Goal: Information Seeking & Learning: Find contact information

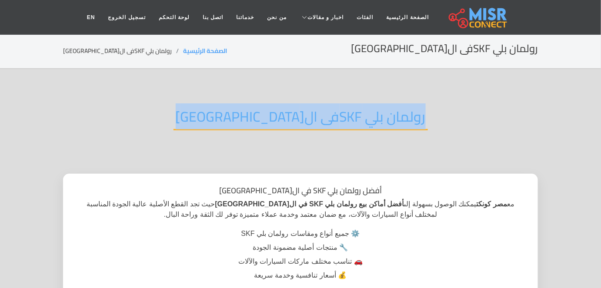
click at [434, 97] on div "رولمان بلي SKFفى القاهرة" at bounding box center [300, 123] width 475 height 57
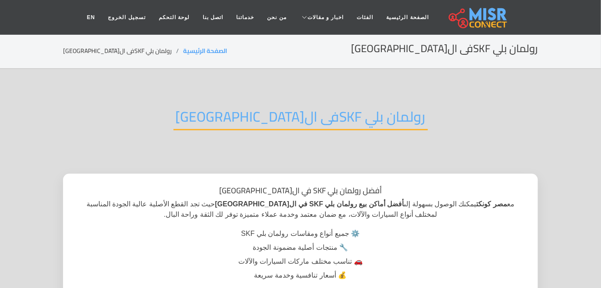
click at [434, 97] on div "رولمان بلي SKFفى القاهرة" at bounding box center [300, 123] width 475 height 57
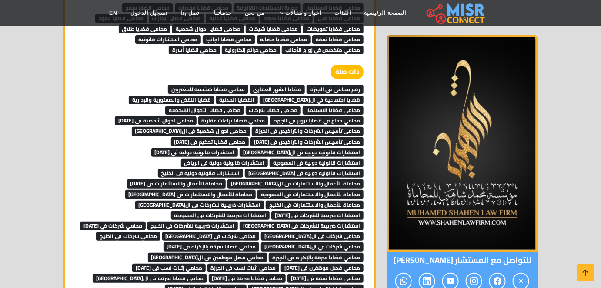
scroll to position [5530, 0]
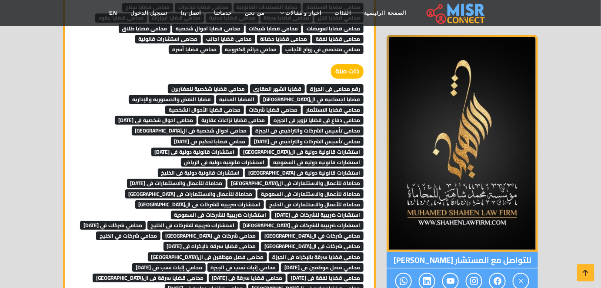
click at [347, 84] on span "رقم محامى فى الجيزة" at bounding box center [334, 88] width 57 height 9
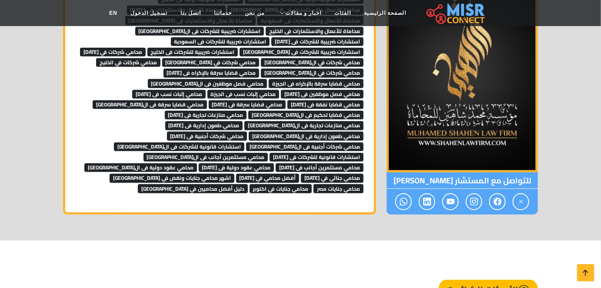
scroll to position [5703, 0]
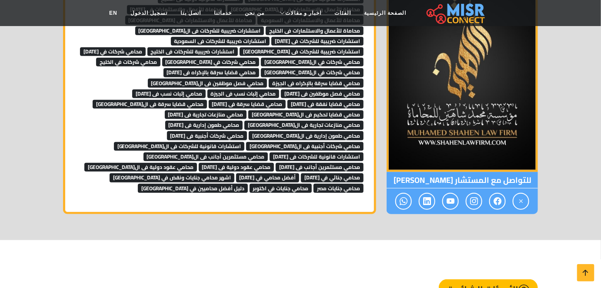
click at [138, 184] on span "دليل أفضل محاميين في مصر" at bounding box center [193, 188] width 110 height 9
click at [249, 184] on span "محامي جنايات في اكتوبر" at bounding box center [280, 188] width 63 height 9
click at [313, 184] on span "محامي جنايات مصر" at bounding box center [338, 188] width 50 height 9
click at [234, 173] on span "اشهر محامي جنايات ونقض في مصر" at bounding box center [172, 177] width 125 height 9
click at [236, 173] on span "أفضل محامي في 6 أكتوبر" at bounding box center [267, 177] width 63 height 9
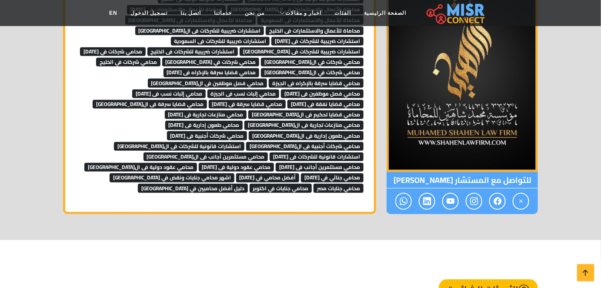
click at [301, 173] on span "محامي جنائي في 6 أكتوبر" at bounding box center [332, 177] width 63 height 9
click at [197, 163] on span "محامي عقود دولية فى الجيزة" at bounding box center [140, 167] width 113 height 9
click at [199, 163] on span "محامي عقود دولية فى 6 اكتوبر" at bounding box center [237, 167] width 76 height 9
click at [276, 163] on span "محامي مستثمرين أجانب فى 6 اكتوبر" at bounding box center [320, 167] width 88 height 9
click at [268, 153] on span "محامي مستثمرين أجانب فى الجيزة" at bounding box center [205, 157] width 125 height 9
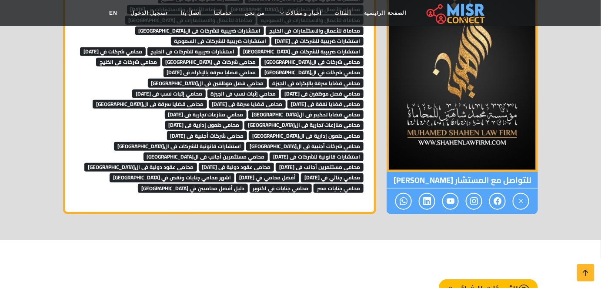
click at [269, 153] on span "استشارات قانونية للشركات فى 6 اكتوبر" at bounding box center [316, 157] width 94 height 9
click at [245, 142] on span "استشارات قانونية للشركات فى الجيزة" at bounding box center [179, 146] width 131 height 9
click at [313, 142] on span "محامي شركات أجنبية فى الجيزة" at bounding box center [304, 146] width 117 height 9
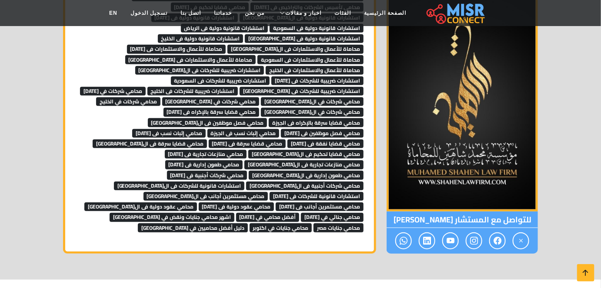
scroll to position [5664, 0]
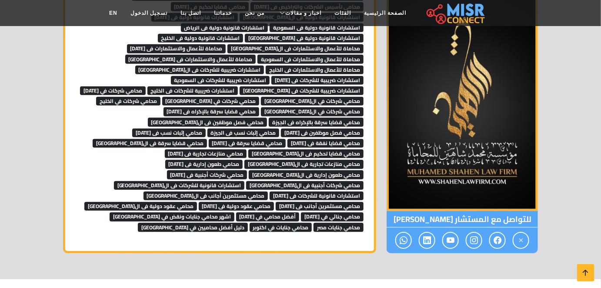
click at [310, 149] on span "محامي قضايا تحكيم فى الجيزة" at bounding box center [305, 153] width 115 height 9
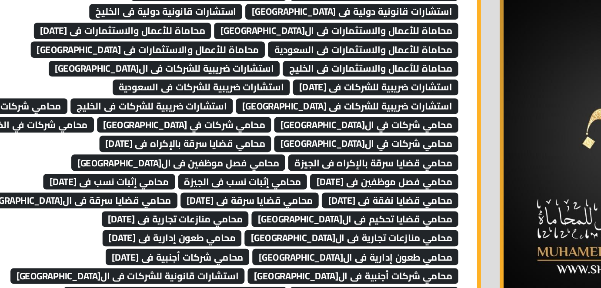
click at [243, 160] on span "محامي طعون إدارية فى 6 اكتوبر" at bounding box center [204, 164] width 78 height 9
click at [268, 170] on span "محامي طعون إدارية فى الجيزة" at bounding box center [306, 174] width 115 height 9
click at [191, 170] on span "محامي شركات أجنبية فى [DATE]" at bounding box center [207, 174] width 80 height 9
click at [307, 149] on span "محامي قضايا تحكيم فى ال[GEOGRAPHIC_DATA]" at bounding box center [305, 153] width 115 height 9
click at [247, 149] on span "محامي منازعات تجارية فى [DATE]" at bounding box center [206, 153] width 82 height 9
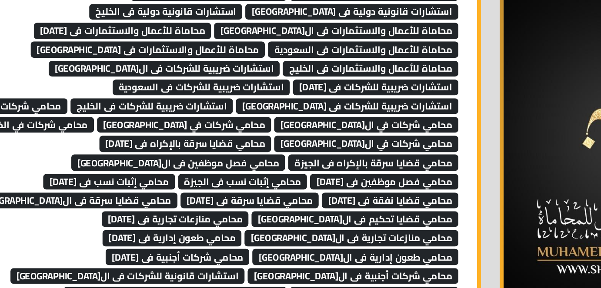
click at [244, 160] on span "محامي منازعات تجارية فى ال[GEOGRAPHIC_DATA]" at bounding box center [303, 164] width 119 height 9
click at [299, 139] on span "محامي قضايا نفقة فى [DATE]" at bounding box center [325, 143] width 76 height 9
click at [258, 139] on span "محامي قضايا سرقة فى [DATE]" at bounding box center [247, 143] width 77 height 9
click at [192, 139] on span "محامي قضايا سرقة فى الجيزة" at bounding box center [150, 143] width 114 height 9
click at [186, 136] on link "محامي قضايا سرقة فى الجيزة" at bounding box center [150, 142] width 114 height 13
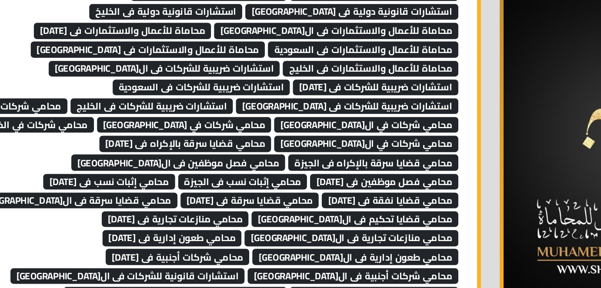
click at [188, 129] on span "محامي إثبات نسب فى 6 اكتوبر" at bounding box center [168, 133] width 73 height 9
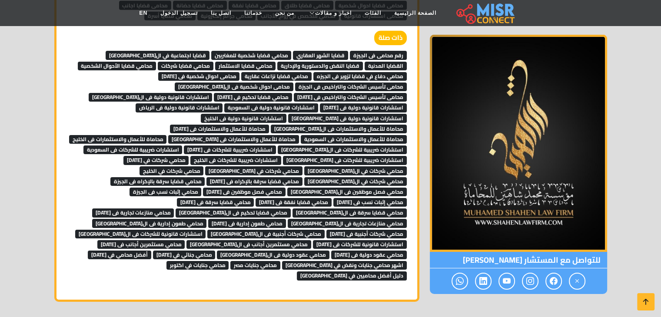
scroll to position [6151, 0]
click at [297, 272] on span "دليل أفضل محاميين في مصر" at bounding box center [352, 276] width 110 height 9
click at [229, 261] on span "محامي جنايات في اكتوبر" at bounding box center [197, 265] width 63 height 9
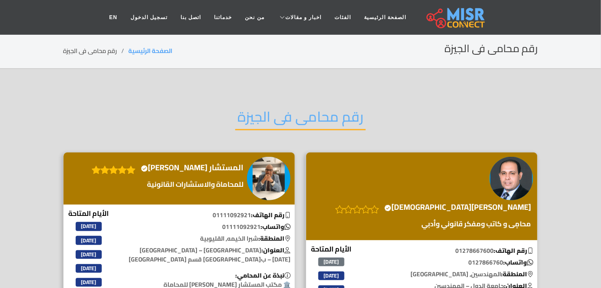
click at [304, 117] on h2 "رقم محامى فى الجيزة" at bounding box center [300, 119] width 130 height 22
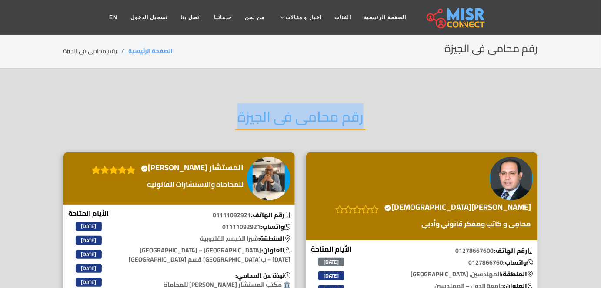
click at [304, 117] on h2 "رقم محامى فى الجيزة" at bounding box center [300, 119] width 130 height 22
copy div "رقم محامى فى الجيزة"
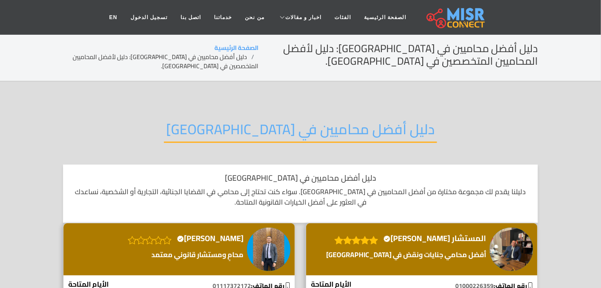
click at [292, 126] on h2 "دليل أفضل محاميين في مصر" at bounding box center [300, 132] width 273 height 22
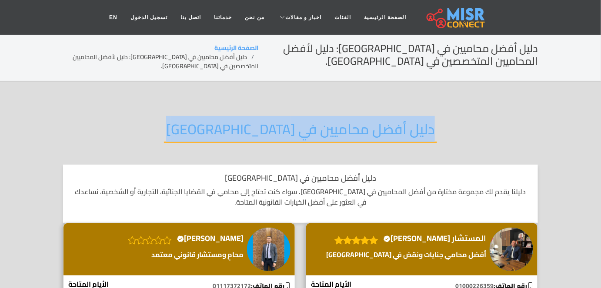
click at [292, 126] on h2 "دليل أفضل محاميين في مصر" at bounding box center [300, 132] width 273 height 22
copy div "دليل أفضل محاميين في مصر"
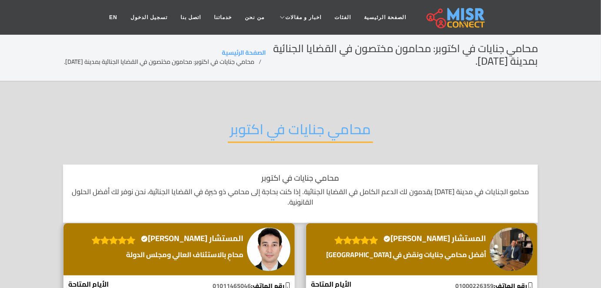
click at [295, 131] on h2 "محامي جنايات في اكتوبر" at bounding box center [300, 132] width 145 height 22
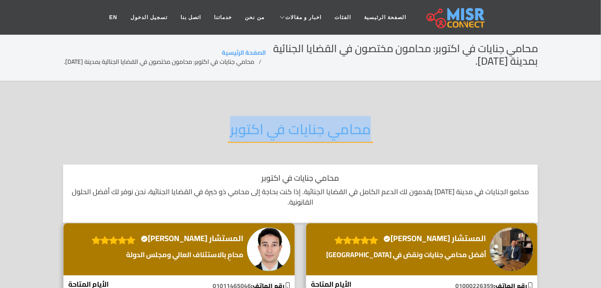
click at [295, 131] on h2 "محامي جنايات في اكتوبر" at bounding box center [300, 132] width 145 height 22
copy div "محامي جنايات في اكتوبر"
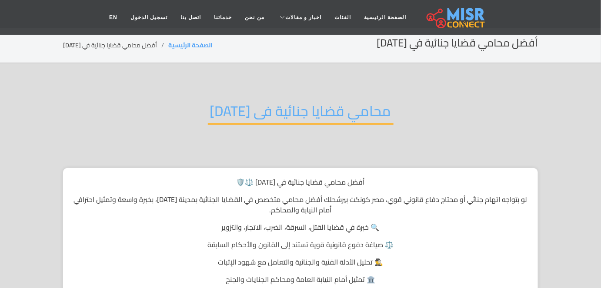
scroll to position [5, 0]
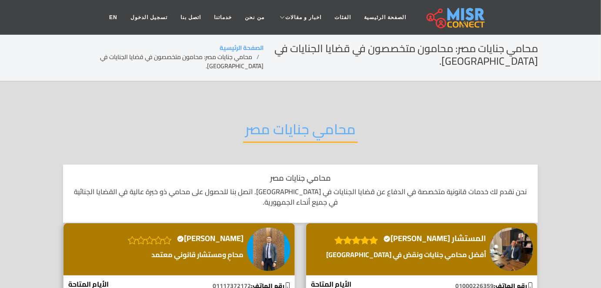
click at [287, 139] on h2 "محامي جنايات مصر" at bounding box center [300, 132] width 115 height 22
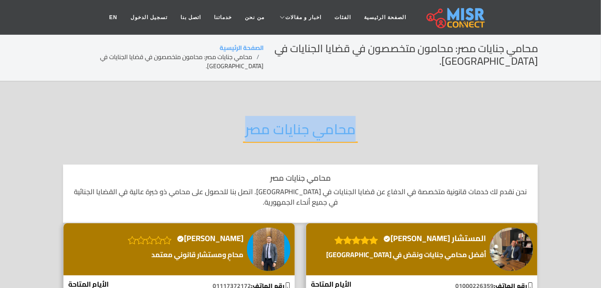
click at [287, 139] on h2 "محامي جنايات مصر" at bounding box center [300, 132] width 115 height 22
copy div "محامي جنايات مصر"
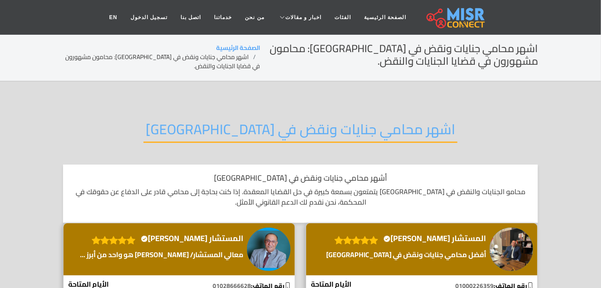
click at [306, 134] on h2 "اشهر محامي جنايات ونقض في [GEOGRAPHIC_DATA]" at bounding box center [300, 132] width 314 height 22
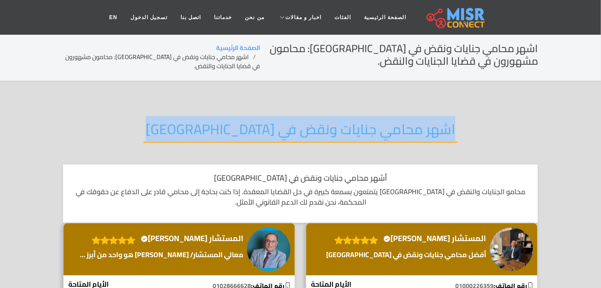
click at [306, 134] on h2 "اشهر محامي جنايات ونقض في [GEOGRAPHIC_DATA]" at bounding box center [300, 132] width 314 height 22
copy div "اشهر محامي جنايات ونقض في [GEOGRAPHIC_DATA]"
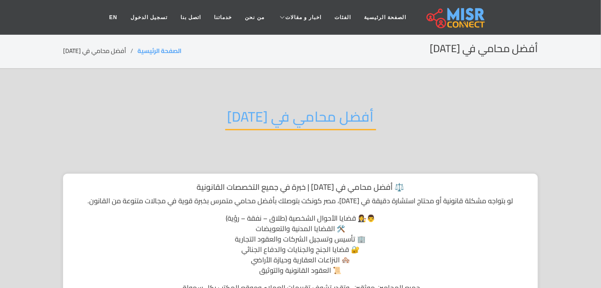
click at [274, 118] on h2 "أفضل محامي في 6 أكتوبر" at bounding box center [300, 119] width 151 height 22
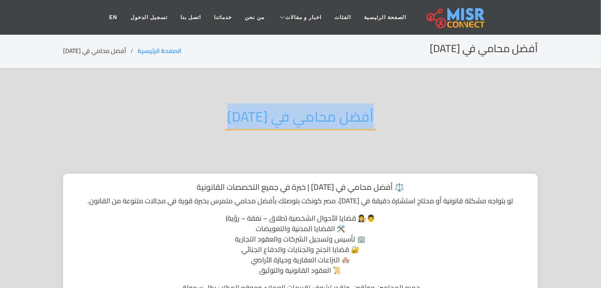
click at [274, 118] on h2 "أفضل محامي في 6 أكتوبر" at bounding box center [300, 119] width 151 height 22
copy div "أفضل محامي في 6 أكتوبر"
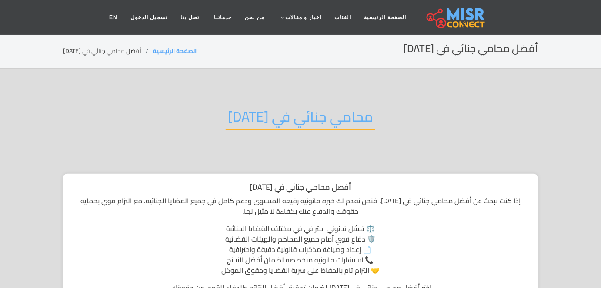
click at [271, 108] on h2 "محامي جنائي في [DATE]" at bounding box center [300, 119] width 149 height 22
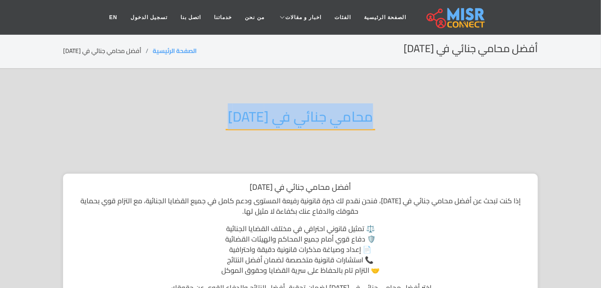
click at [271, 108] on h2 "محامي جنائي في [DATE]" at bounding box center [300, 119] width 149 height 22
copy div "محامي جنائي في [DATE]"
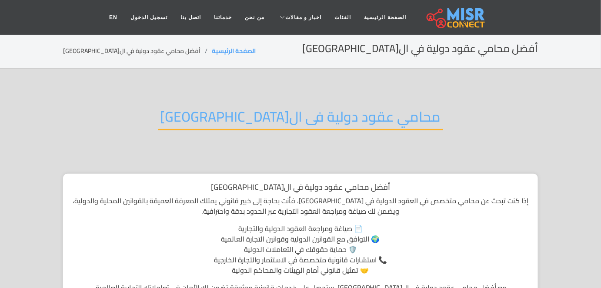
click at [300, 113] on h2 "محامي عقود دولية فى الجيزة" at bounding box center [300, 119] width 285 height 22
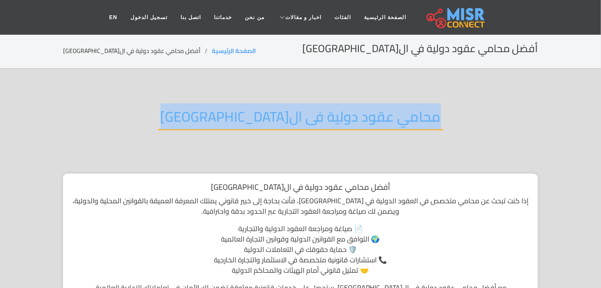
click at [300, 113] on h2 "محامي عقود دولية فى الجيزة" at bounding box center [300, 119] width 285 height 22
copy div "محامي عقود دولية فى الجيزة"
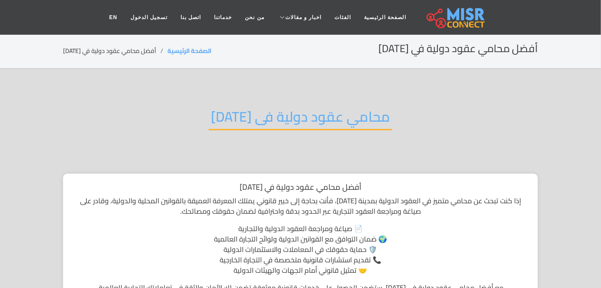
click at [269, 110] on h2 "محامي عقود دولية فى 6 اكتوبر" at bounding box center [300, 119] width 183 height 22
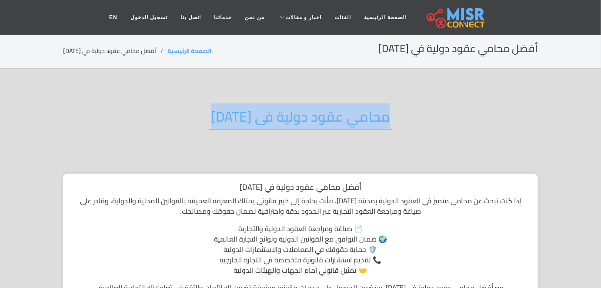
click at [269, 110] on h2 "محامي عقود دولية فى 6 اكتوبر" at bounding box center [300, 119] width 183 height 22
copy div "محامي عقود دولية فى 6 اكتوبر"
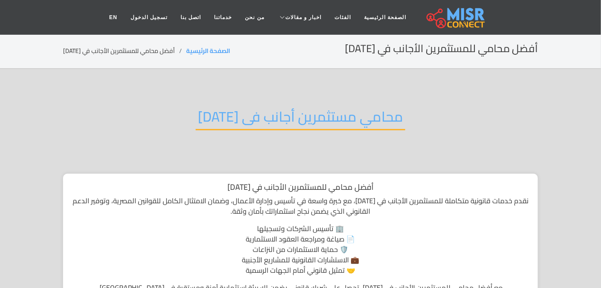
drag, startPoint x: 268, startPoint y: 114, endPoint x: 267, endPoint y: 107, distance: 7.0
click at [267, 108] on h2 "محامي مستثمرين أجانب فى [DATE]" at bounding box center [300, 119] width 209 height 22
click at [267, 108] on h2 "محامي مستثمرين أجانب فى 6 اكتوبر" at bounding box center [300, 119] width 209 height 22
click at [273, 121] on h2 "محامي مستثمرين أجانب فى 6 اكتوبر" at bounding box center [300, 119] width 209 height 22
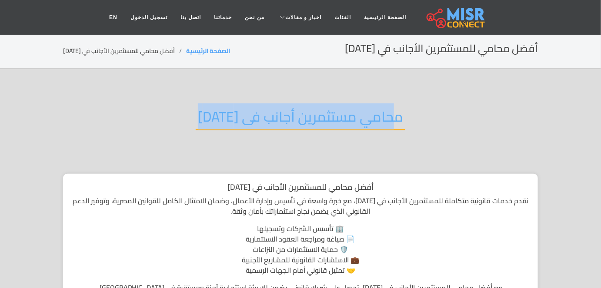
click at [273, 121] on h2 "محامي مستثمرين أجانب فى 6 اكتوبر" at bounding box center [300, 119] width 209 height 22
copy div "محامي مستثمرين أجانب فى 6 اكتوبر"
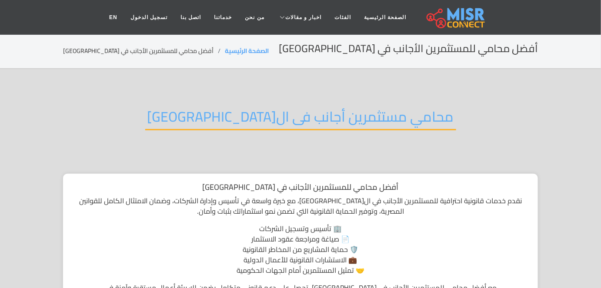
click at [279, 121] on h2 "محامي مستثمرين أجانب فى ال[GEOGRAPHIC_DATA]" at bounding box center [300, 119] width 311 height 22
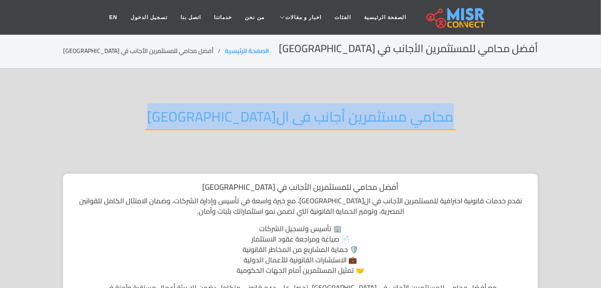
click at [279, 121] on h2 "محامي مستثمرين أجانب فى ال[GEOGRAPHIC_DATA]" at bounding box center [300, 119] width 311 height 22
copy div "محامي مستثمرين أجانب فى ال[GEOGRAPHIC_DATA]"
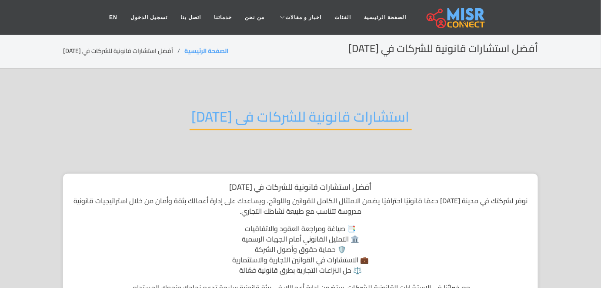
click at [240, 125] on h2 "استشارات قانونية للشركات فى [DATE]" at bounding box center [300, 119] width 222 height 22
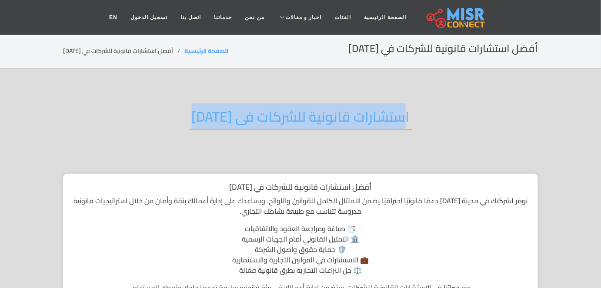
click at [240, 125] on h2 "استشارات قانونية للشركات فى [DATE]" at bounding box center [300, 119] width 222 height 22
copy div "استشارات قانونية للشركات فى 6 اكتوبر"
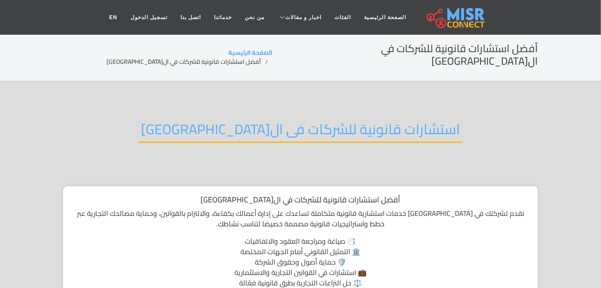
click at [282, 121] on h2 "استشارات قانونية للشركات فى ال[GEOGRAPHIC_DATA]" at bounding box center [300, 132] width 323 height 22
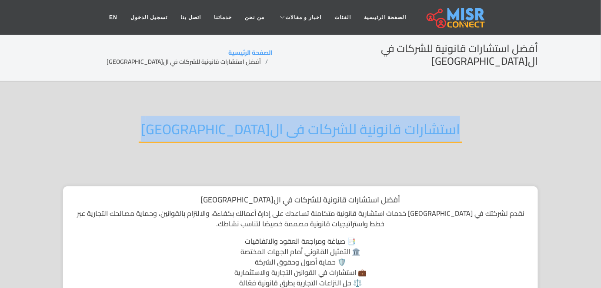
click at [282, 121] on h2 "استشارات قانونية للشركات فى ال[GEOGRAPHIC_DATA]" at bounding box center [300, 132] width 323 height 22
copy div "استشارات قانونية للشركات فى ال[GEOGRAPHIC_DATA]"
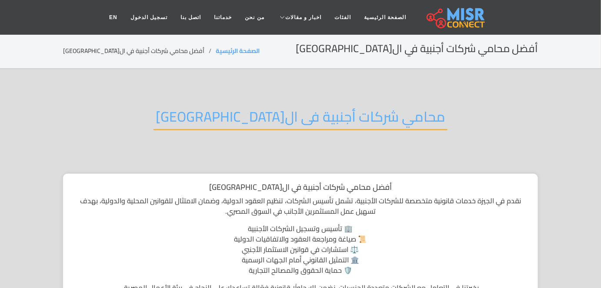
click at [304, 113] on h2 "محامي شركات أجنبية فى الجيزة" at bounding box center [300, 119] width 294 height 22
click at [304, 113] on h2 "محامي شركات أجنبية فى ال[GEOGRAPHIC_DATA]" at bounding box center [300, 119] width 294 height 22
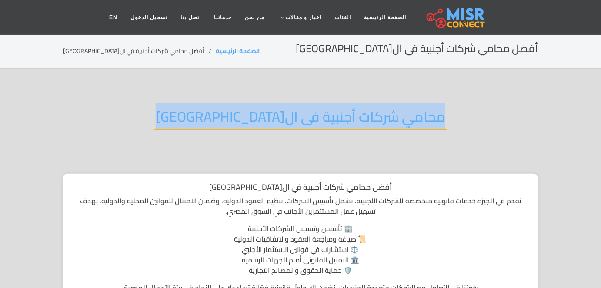
click at [304, 113] on h2 "محامي شركات أجنبية فى ال[GEOGRAPHIC_DATA]" at bounding box center [300, 119] width 294 height 22
click at [304, 113] on h2 "محامي شركات أجنبية فى الجيزة" at bounding box center [300, 119] width 294 height 22
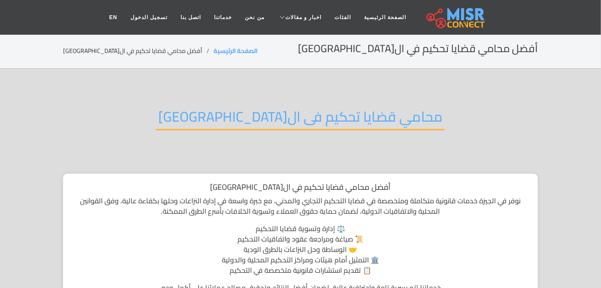
click at [299, 121] on h2 "محامي قضايا تحكيم فى ال[GEOGRAPHIC_DATA]" at bounding box center [300, 119] width 289 height 22
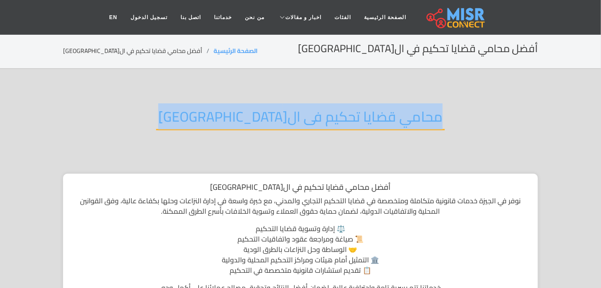
click at [299, 121] on h2 "محامي قضايا تحكيم فى ال[GEOGRAPHIC_DATA]" at bounding box center [300, 119] width 289 height 22
copy div "محامي قضايا تحكيم فى ال[GEOGRAPHIC_DATA]"
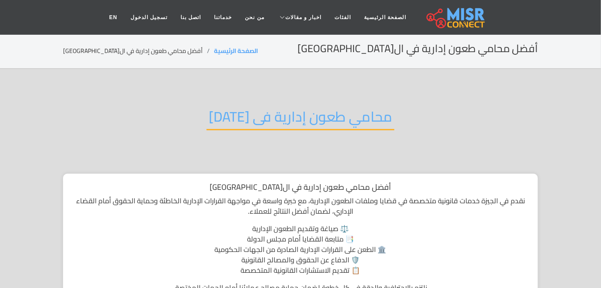
click at [331, 123] on h2 "محامي طعون إدارية فى 6 اكتوبر" at bounding box center [300, 119] width 188 height 22
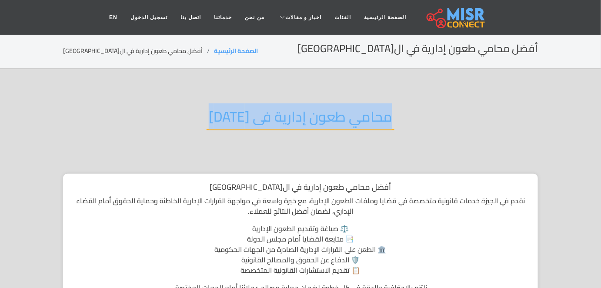
click at [331, 123] on h2 "محامي طعون إدارية فى 6 اكتوبر" at bounding box center [300, 119] width 188 height 22
copy div "محامي طعون إدارية فى 6 اكتوبر"
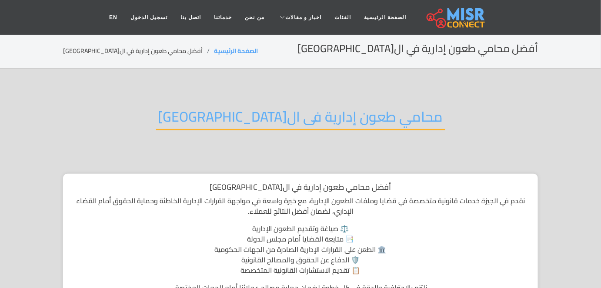
click at [287, 118] on h2 "محامي طعون إدارية فى ال[GEOGRAPHIC_DATA]" at bounding box center [300, 119] width 289 height 22
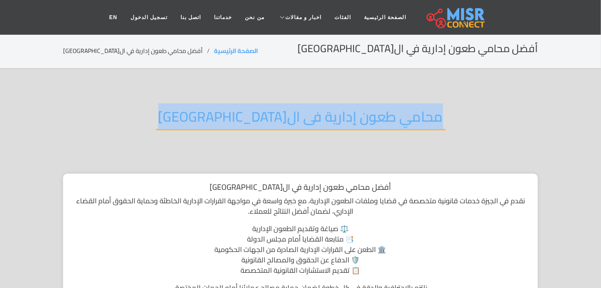
click at [287, 118] on h2 "محامي طعون إدارية فى ال[GEOGRAPHIC_DATA]" at bounding box center [300, 119] width 289 height 22
copy div "محامي طعون إدارية فى ال[GEOGRAPHIC_DATA]"
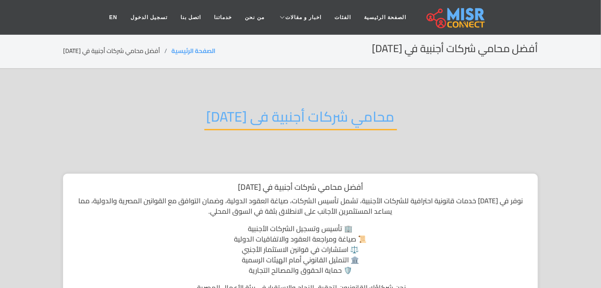
click at [232, 118] on h2 "محامي شركات أجنبية فى [DATE]" at bounding box center [300, 119] width 193 height 22
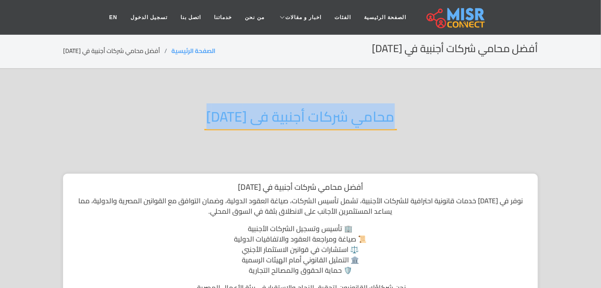
click at [232, 118] on h2 "محامي شركات أجنبية فى [DATE]" at bounding box center [300, 119] width 193 height 22
copy div "محامي شركات أجنبية فى [DATE]"
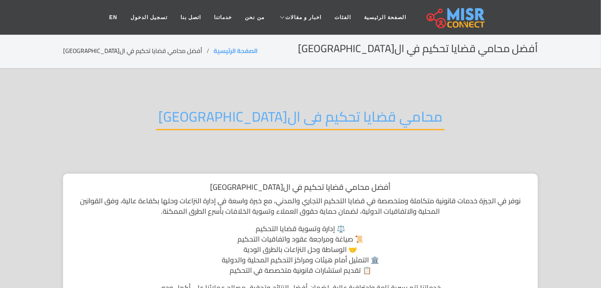
click at [321, 113] on h2 "محامي قضايا تحكيم فى ال[GEOGRAPHIC_DATA]" at bounding box center [300, 119] width 289 height 22
click at [321, 113] on h2 "محامي قضايا تحكيم فى الجيزة" at bounding box center [300, 119] width 289 height 22
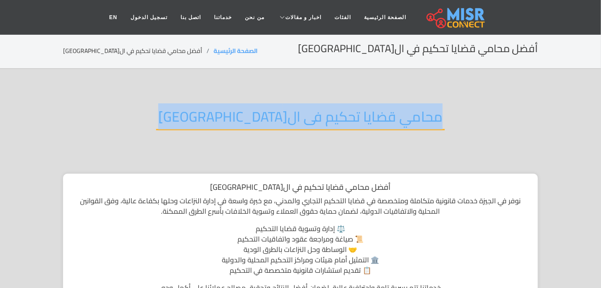
click at [321, 113] on h2 "محامي قضايا تحكيم فى الجيزة" at bounding box center [300, 119] width 289 height 22
copy div "محامي قضايا تحكيم فى الجيزة"
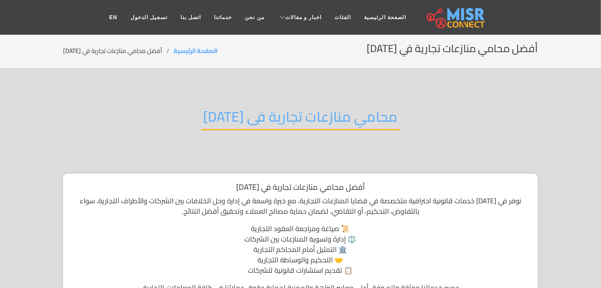
click at [282, 115] on h2 "محامي منازعات تجارية فى 6 اكتوبر" at bounding box center [300, 119] width 199 height 22
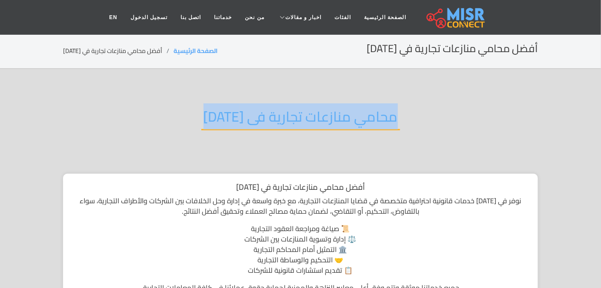
click at [282, 115] on h2 "محامي منازعات تجارية فى 6 اكتوبر" at bounding box center [300, 119] width 199 height 22
copy div "محامي منازعات تجارية فى 6 اكتوبر"
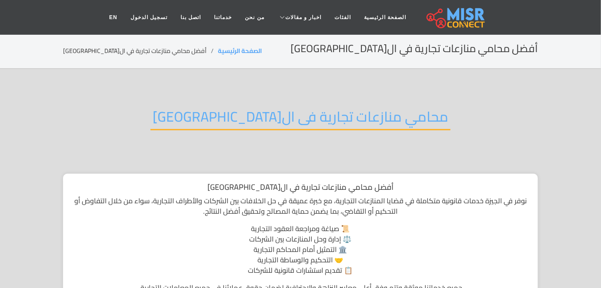
click at [235, 122] on h2 "محامي منازعات تجارية فى ال[GEOGRAPHIC_DATA]" at bounding box center [300, 119] width 300 height 22
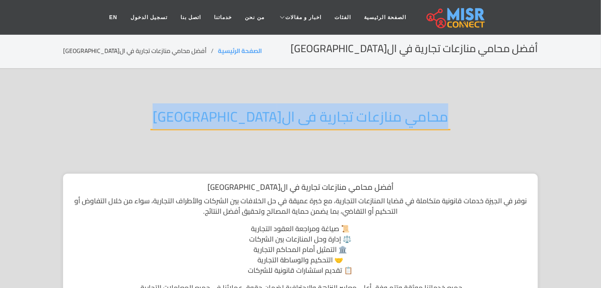
click at [235, 122] on h2 "محامي منازعات تجارية فى ال[GEOGRAPHIC_DATA]" at bounding box center [300, 119] width 300 height 22
copy div "محامي منازعات تجارية فى ال[GEOGRAPHIC_DATA]"
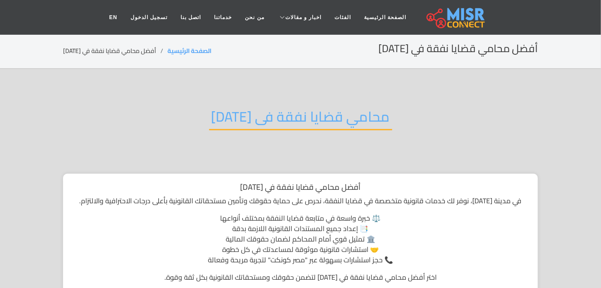
click at [322, 109] on h2 "محامي قضايا نفقة فى [DATE]" at bounding box center [300, 119] width 183 height 22
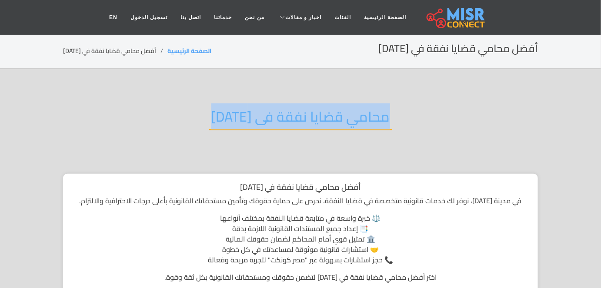
click at [322, 109] on h2 "محامي قضايا نفقة فى [DATE]" at bounding box center [300, 119] width 183 height 22
copy div "محامي قضايا نفقة فى [DATE]"
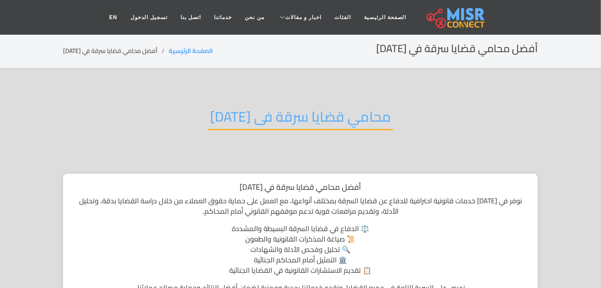
click at [323, 120] on h2 "محامي قضايا سرقة فى [DATE]" at bounding box center [300, 119] width 185 height 22
click at [323, 120] on h2 "محامي قضايا سرقة فى 6 اكتوبر" at bounding box center [300, 119] width 185 height 22
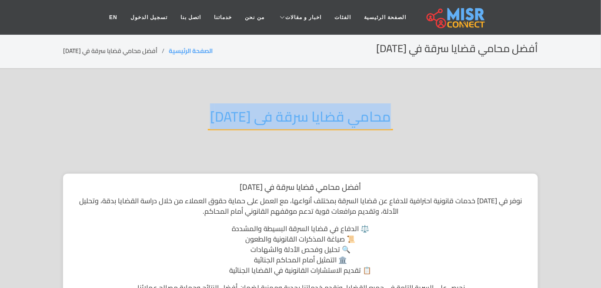
click at [323, 120] on h2 "محامي قضايا سرقة فى 6 اكتوبر" at bounding box center [300, 119] width 185 height 22
copy div "محامي قضايا سرقة فى 6 اكتوبر"
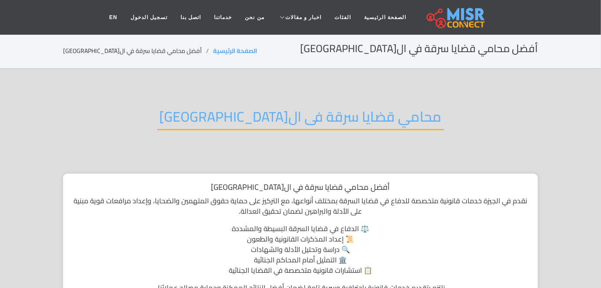
click at [280, 123] on h2 "محامي قضايا سرقة فى ال[GEOGRAPHIC_DATA]" at bounding box center [300, 119] width 286 height 22
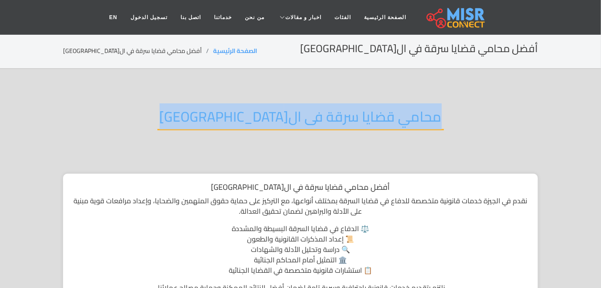
click at [280, 123] on h2 "محامي قضايا سرقة فى ال[GEOGRAPHIC_DATA]" at bounding box center [300, 119] width 286 height 22
copy div "محامي قضايا سرقة فى ال[GEOGRAPHIC_DATA]"
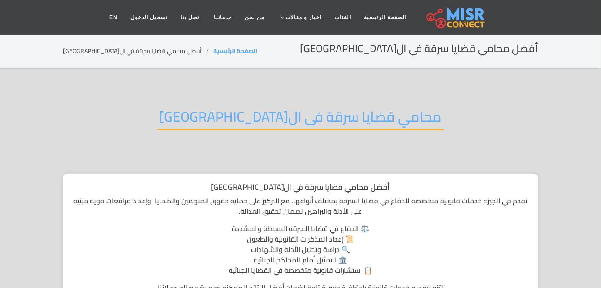
click at [276, 116] on h2 "محامي قضايا سرقة فى ال[GEOGRAPHIC_DATA]" at bounding box center [300, 119] width 286 height 22
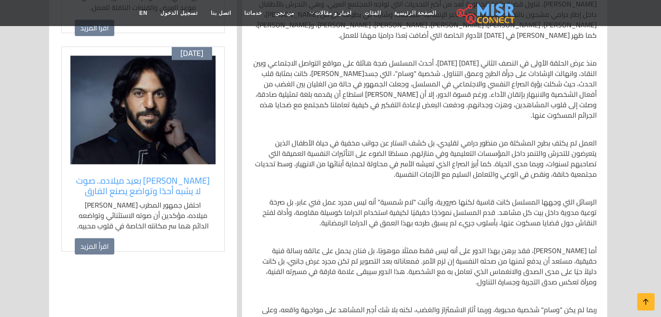
scroll to position [855, 0]
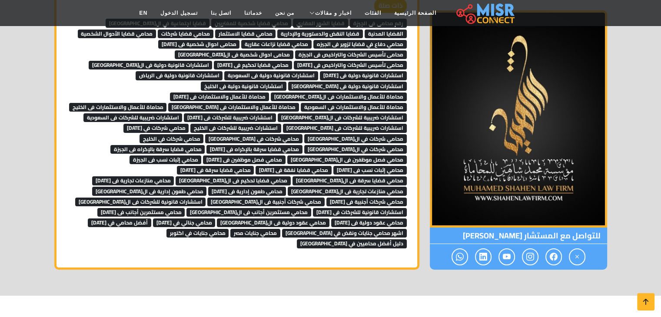
scroll to position [6184, 0]
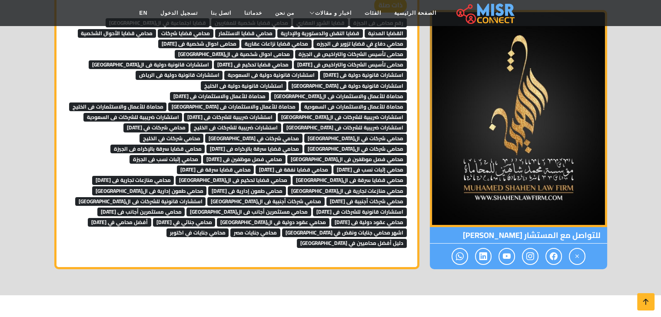
click at [353, 40] on span "محامي دفاع في قضايا تزوير فى الجيزه" at bounding box center [359, 44] width 93 height 9
click at [297, 40] on span "محامي قضايا نزاعات عقارية" at bounding box center [276, 44] width 70 height 9
click at [225, 40] on span "محامى احوال شخصية فى [DATE]" at bounding box center [199, 44] width 82 height 9
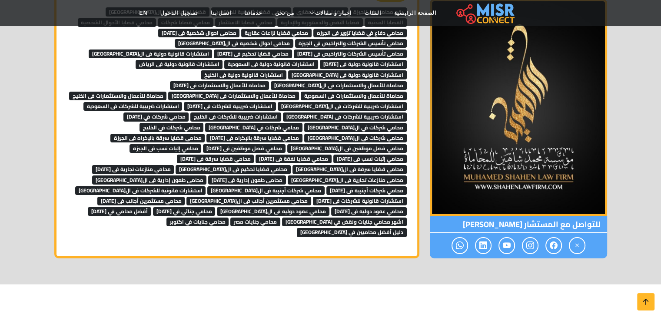
scroll to position [6195, 0]
click at [358, 39] on span "محامى تأسيس الشركات والتراخيص فى الجيزة" at bounding box center [351, 43] width 112 height 9
click at [276, 27] on nav "الصفحة الرئيسية الفئات اخبار و مقالات أخبار الرياضة حوادث اخبار طبية مشاهير اخب…" at bounding box center [330, 13] width 395 height 30
click at [294, 50] on span "محامى تأسيس الشركات والتراخيص فى [DATE]" at bounding box center [350, 54] width 113 height 9
click at [263, 39] on span "محامى احوال شخصية فى ال[GEOGRAPHIC_DATA]" at bounding box center [234, 43] width 119 height 9
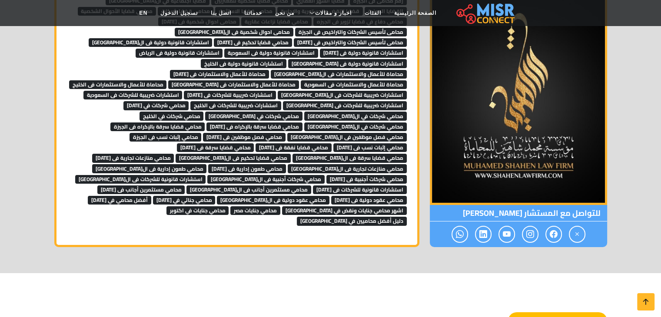
scroll to position [6207, 0]
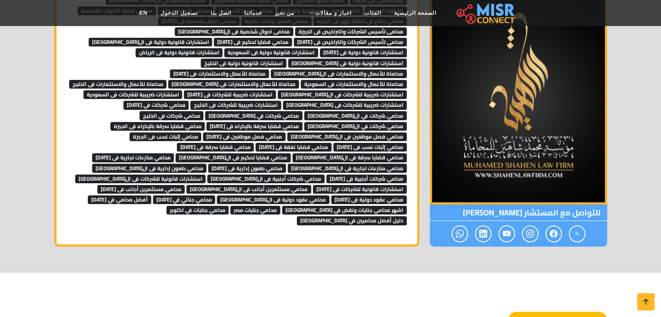
click at [292, 38] on span "محامي قضايا تحكيم فى 6 اكتوبر" at bounding box center [253, 42] width 78 height 9
click at [311, 28] on nav "الصفحة الرئيسية الفئات اخبار و مقالات أخبار الرياضة حوادث اخبار طبية مشاهير اخب…" at bounding box center [330, 13] width 395 height 30
click at [212, 38] on span "استشارات قانونية دولية فى الجيزة" at bounding box center [151, 42] width 124 height 9
click at [320, 48] on span "استشارات قانونية دولية فى 6 اكتوبر" at bounding box center [363, 52] width 87 height 9
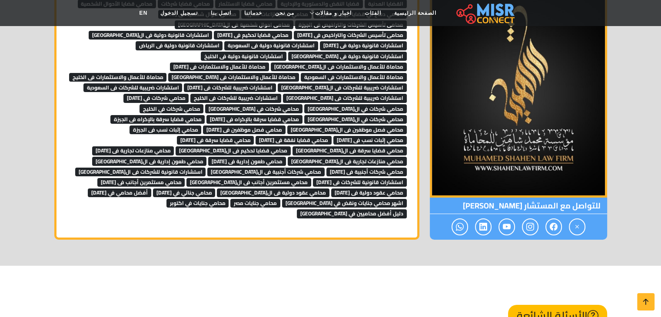
scroll to position [6215, 0]
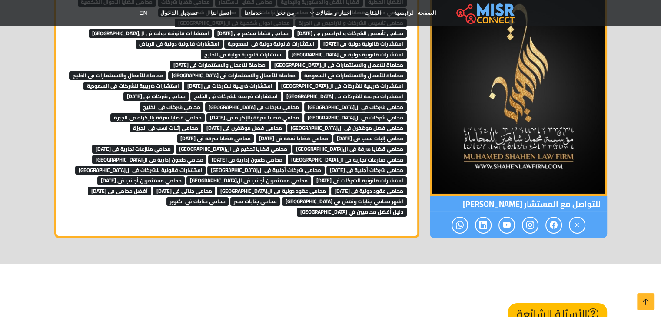
click at [318, 40] on span "استشارات قانونية دولية فى السعودية" at bounding box center [271, 44] width 94 height 9
click at [223, 40] on span "استشارات قانونية دولية فى الرياض" at bounding box center [179, 44] width 87 height 9
click at [288, 50] on span "استشارات قانونية دولية فى الامارات" at bounding box center [347, 54] width 119 height 9
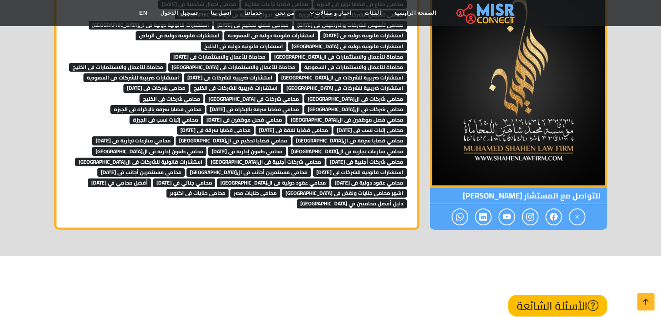
scroll to position [6226, 0]
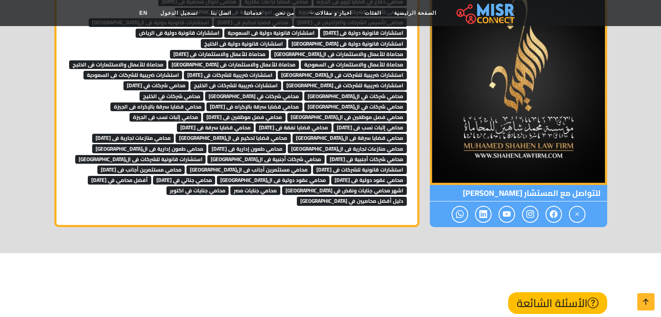
click at [286, 39] on span "استشارات قانونية دولية فى الخليخ" at bounding box center [244, 43] width 86 height 9
click at [309, 50] on span "محاماة للأعمال والاستثمارات فى الجيزة" at bounding box center [339, 54] width 136 height 9
click at [210, 50] on span "محاماة للأعمال والاستثمارات فى 6 اكتوبر" at bounding box center [219, 54] width 99 height 9
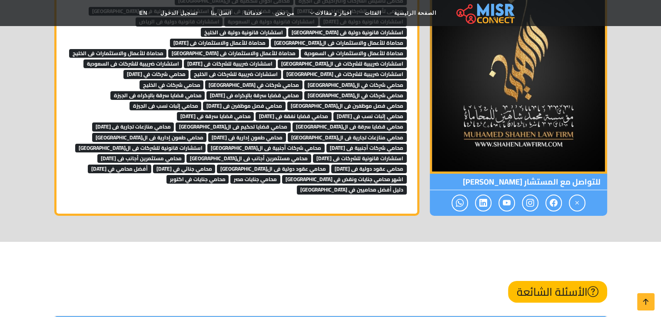
scroll to position [6237, 0]
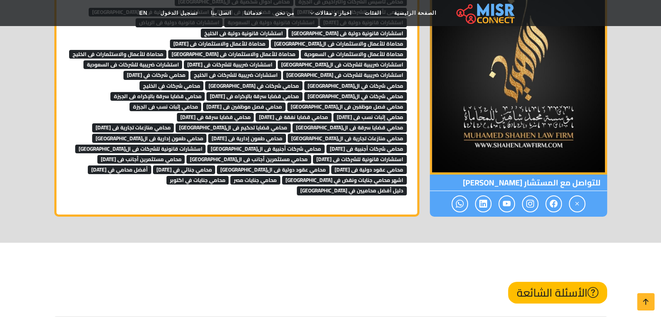
click at [337, 50] on span "محاماة للأعمال والاستثمارات فى السعودية" at bounding box center [354, 54] width 106 height 9
click at [283, 50] on span "محاماة للأعمال والاستثمارات فى الامارات" at bounding box center [233, 54] width 131 height 9
click at [167, 50] on span "محاماة للأعمال والاستثمارات فى الخليج" at bounding box center [118, 54] width 98 height 9
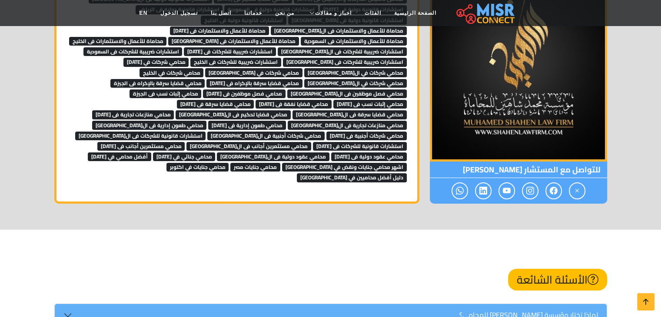
scroll to position [6249, 0]
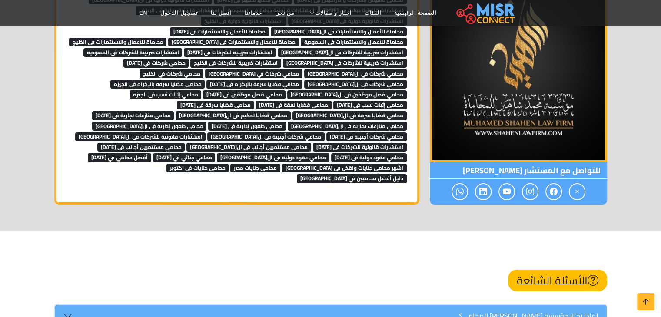
click at [342, 48] on span "استشارات ضريبية للشركات فى الجيزة" at bounding box center [342, 52] width 129 height 9
click at [276, 48] on span "استشارات ضريبية للشركات فى 6 اكتوبر" at bounding box center [230, 52] width 92 height 9
click at [183, 48] on span "استشارات ضريبية للشركات فى السعودية" at bounding box center [132, 52] width 99 height 9
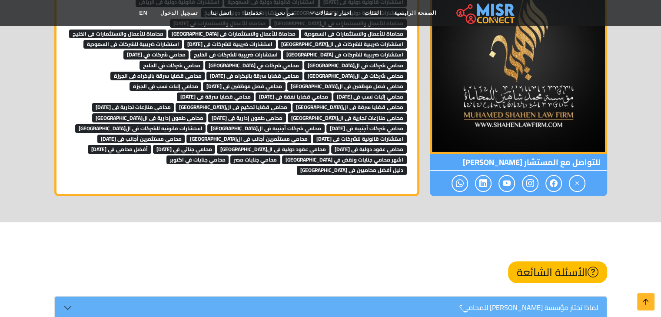
scroll to position [6257, 0]
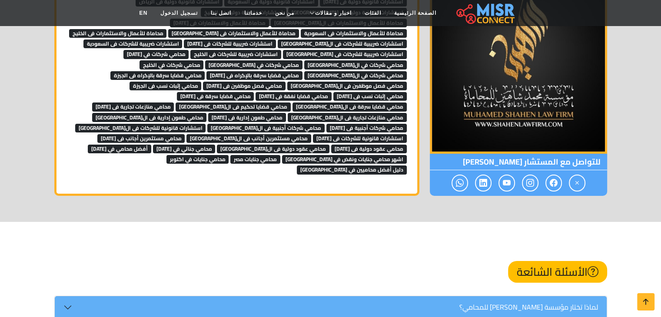
click at [332, 50] on span "استشارات ضريبية للشركات فى الامارات" at bounding box center [345, 54] width 124 height 9
click at [281, 50] on span "استشارات ضريبية للشركات فى الخليج" at bounding box center [235, 54] width 91 height 9
click at [189, 50] on span "محامي شركات في 6 أكتوبر" at bounding box center [156, 54] width 66 height 9
click at [304, 60] on span "محامي شركات في السعودية" at bounding box center [355, 64] width 103 height 9
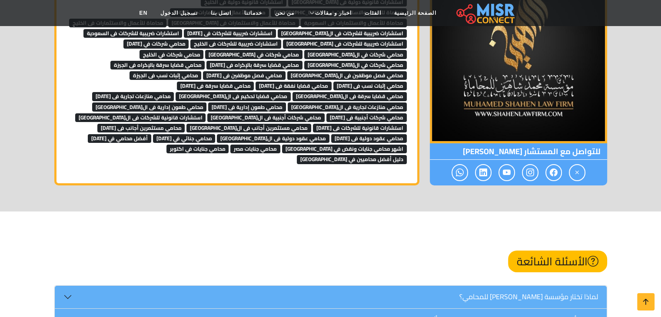
scroll to position [6269, 0]
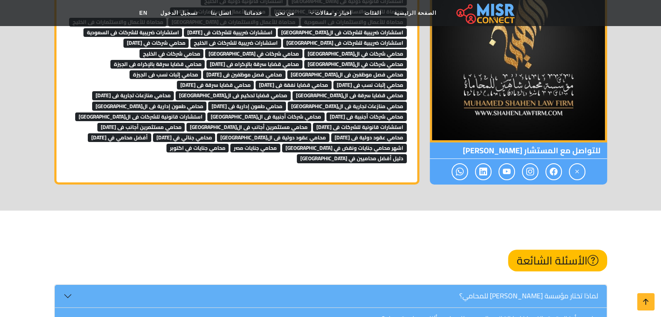
click at [302, 49] on span "محامي شركات في الإمارات" at bounding box center [253, 53] width 97 height 9
click at [204, 49] on span "محامي شركات في الخليج" at bounding box center [171, 53] width 64 height 9
click at [258, 27] on nav "الصفحة الرئيسية الفئات اخبار و مقالات أخبار الرياضة حوادث اخبار طبية مشاهير اخب…" at bounding box center [330, 13] width 395 height 30
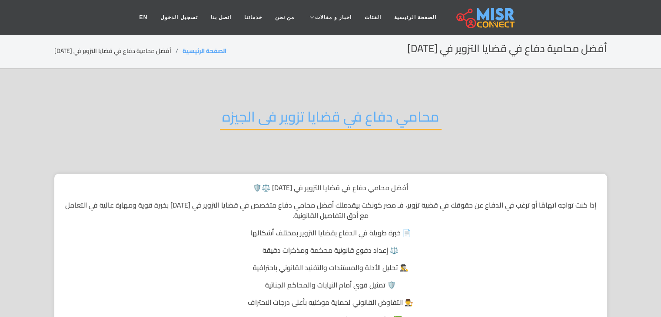
click at [290, 113] on h2 "محامي دفاع في قضايا تزوير فى الجيزه" at bounding box center [331, 119] width 222 height 22
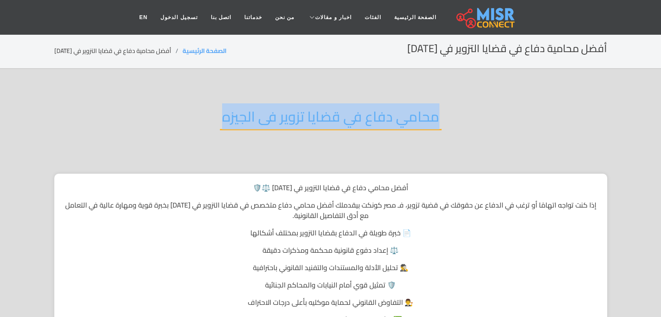
click at [290, 113] on h2 "محامي دفاع في قضايا تزوير فى الجيزه" at bounding box center [331, 119] width 222 height 22
copy div "محامي دفاع في قضايا تزوير فى الجيزه"
click at [334, 143] on div "محامي دفاع في قضايا تزوير فى الجيزه" at bounding box center [330, 123] width 553 height 57
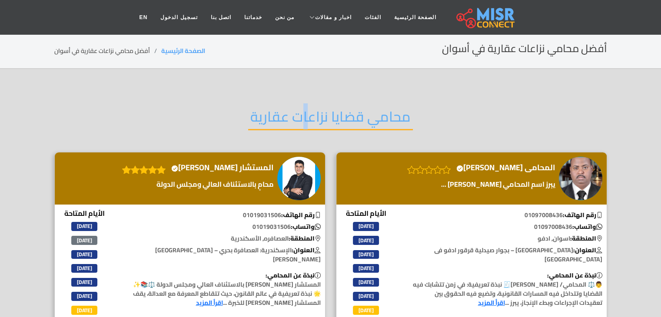
drag, startPoint x: 308, startPoint y: 118, endPoint x: 304, endPoint y: 114, distance: 5.5
click at [304, 114] on h2 "محامي قضايا نزاعات عقارية" at bounding box center [330, 119] width 165 height 22
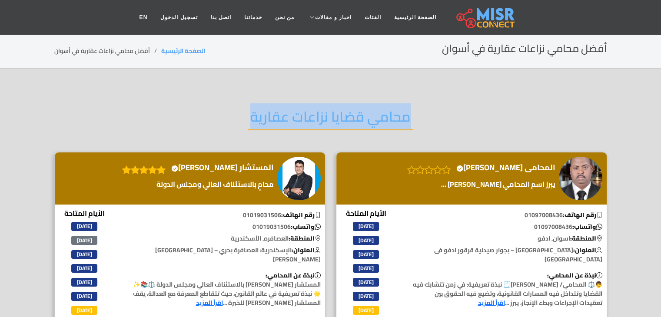
click at [304, 114] on h2 "محامي قضايا نزاعات عقارية" at bounding box center [330, 119] width 165 height 22
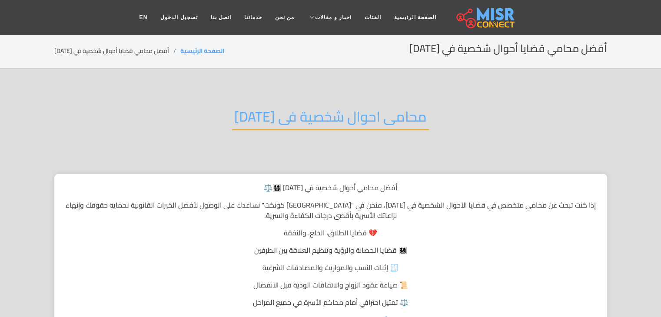
click at [340, 121] on h2 "محامى احوال شخصية فى [DATE]" at bounding box center [330, 119] width 197 height 22
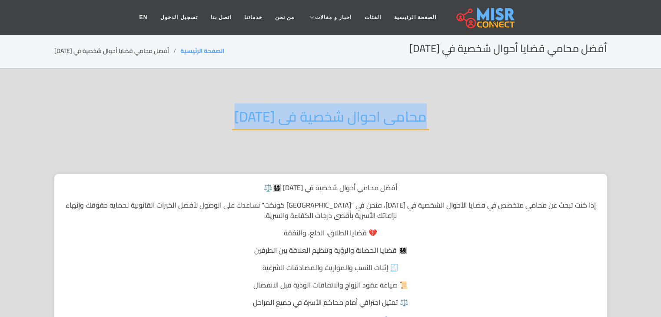
click at [340, 121] on h2 "محامى احوال شخصية فى [DATE]" at bounding box center [330, 119] width 197 height 22
copy div "محامى احوال شخصية فى [DATE]"
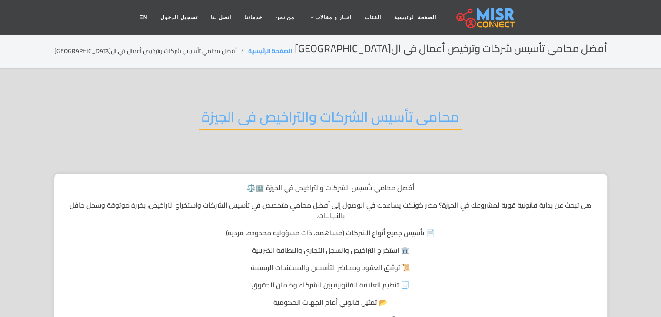
click at [356, 113] on h2 "محامى تأسيس الشركات والتراخيص فى الجيزة" at bounding box center [330, 119] width 262 height 22
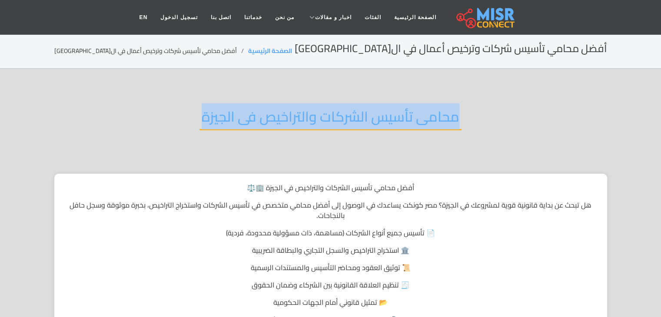
click at [356, 113] on h2 "محامى تأسيس الشركات والتراخيص فى الجيزة" at bounding box center [330, 119] width 262 height 22
copy div "محامى تأسيس الشركات والتراخيص فى الجيزة"
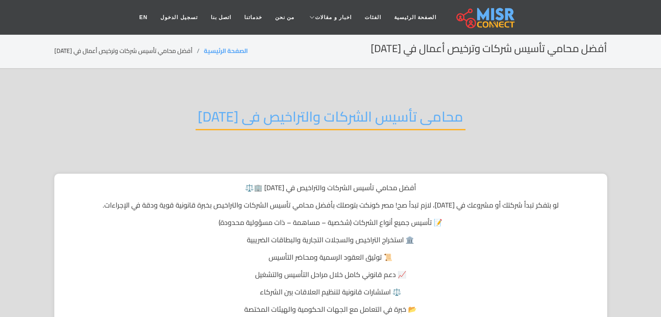
click at [264, 116] on h2 "محامى تأسيس الشركات والتراخيص فى [DATE]" at bounding box center [331, 119] width 270 height 22
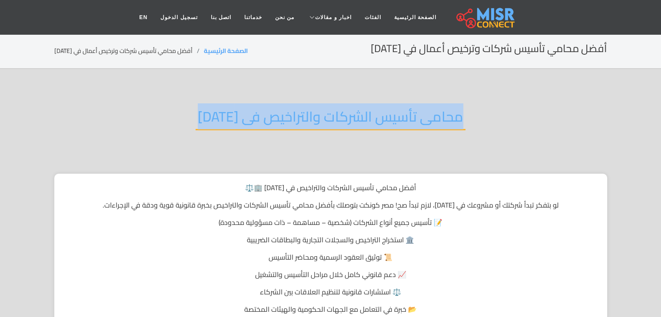
click at [264, 116] on h2 "محامى تأسيس الشركات والتراخيص فى 6 اكتوبر" at bounding box center [331, 119] width 270 height 22
copy div "محامى تأسيس الشركات والتراخيص فى 6 اكتوبر"
click at [346, 145] on div "محامى تأسيس الشركات والتراخيص فى 6 اكتوبر" at bounding box center [330, 123] width 553 height 57
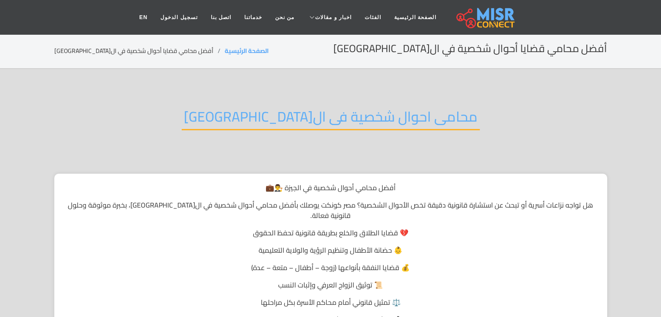
click at [304, 120] on h2 "محامى احوال شخصية فى ال[GEOGRAPHIC_DATA]" at bounding box center [331, 119] width 298 height 22
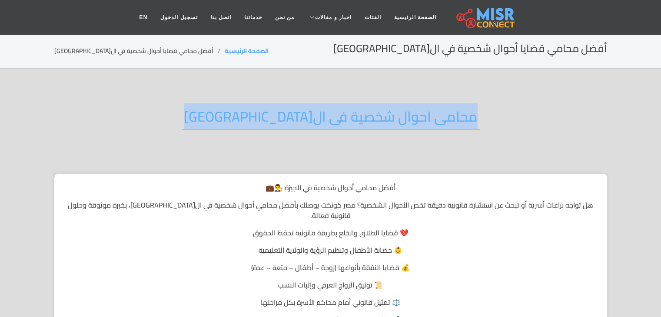
click at [304, 120] on h2 "محامى احوال شخصية فى ال[GEOGRAPHIC_DATA]" at bounding box center [331, 119] width 298 height 22
copy div "محامى احوال شخصية فى ال[GEOGRAPHIC_DATA]"
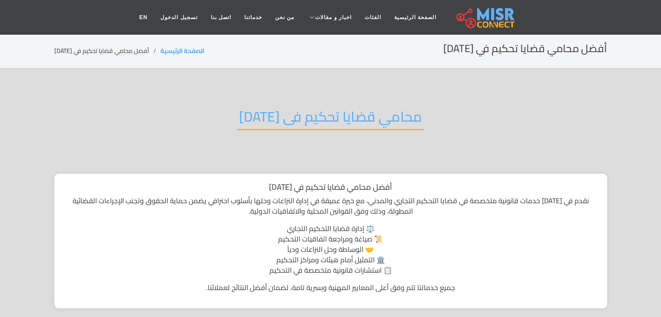
click at [326, 116] on h2 "محامي قضايا تحكيم فى [DATE]" at bounding box center [330, 119] width 187 height 22
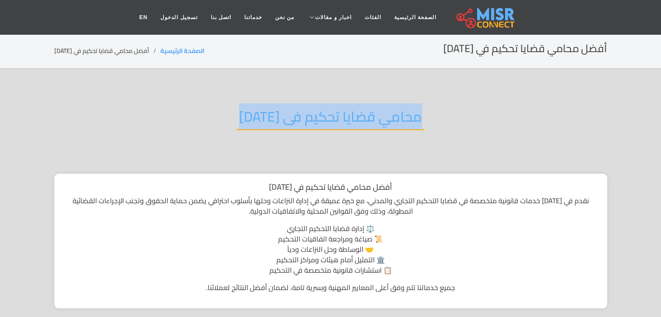
click at [326, 116] on h2 "محامي قضايا تحكيم فى [DATE]" at bounding box center [330, 119] width 187 height 22
copy div "محامي قضايا تحكيم فى [DATE]"
click at [407, 147] on div "محامي قضايا تحكيم فى [DATE]" at bounding box center [330, 123] width 553 height 57
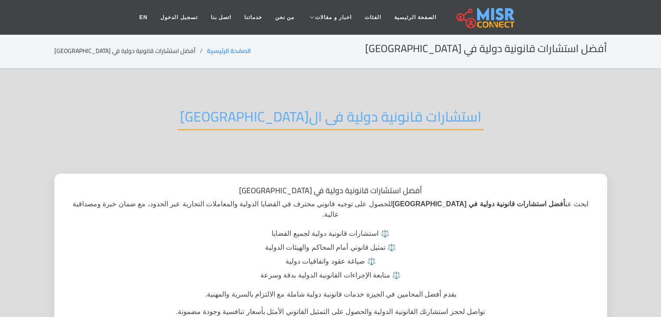
click at [296, 115] on h2 "استشارات قانونية دولية فى ال[GEOGRAPHIC_DATA]" at bounding box center [331, 119] width 306 height 22
click at [296, 115] on h2 "استشارات قانونية دولية فى الجيزة" at bounding box center [331, 119] width 306 height 22
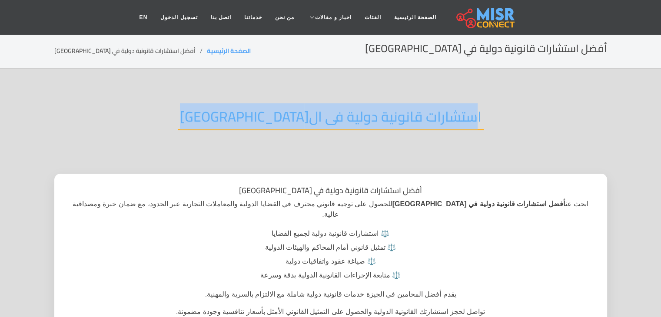
click at [296, 115] on h2 "استشارات قانونية دولية فى الجيزة" at bounding box center [331, 119] width 306 height 22
copy div "استشارات قانونية دولية فى الجيزة"
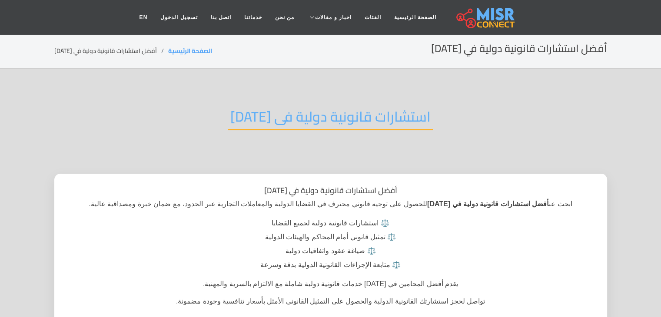
click at [326, 111] on h2 "استشارات قانونية دولية فى [DATE]" at bounding box center [330, 119] width 205 height 22
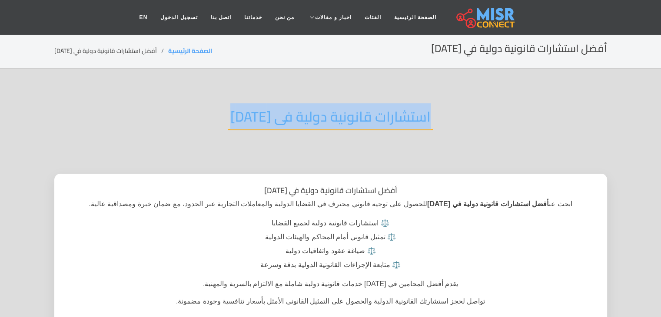
click at [326, 111] on h2 "استشارات قانونية دولية فى [DATE]" at bounding box center [330, 119] width 205 height 22
copy div "استشارات قانونية دولية فى [DATE]"
click at [352, 138] on div "استشارات قانونية دولية فى [DATE]" at bounding box center [330, 123] width 553 height 57
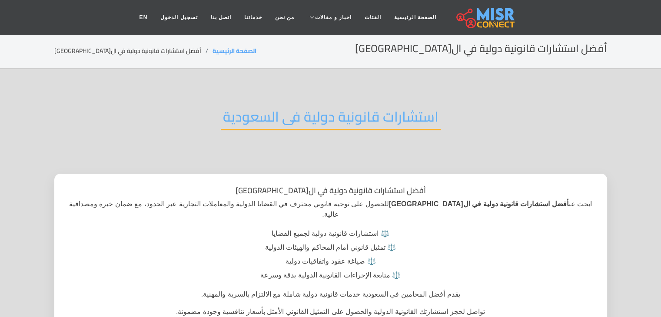
click at [280, 125] on h2 "استشارات قانونية دولية فى السعودية" at bounding box center [331, 119] width 220 height 22
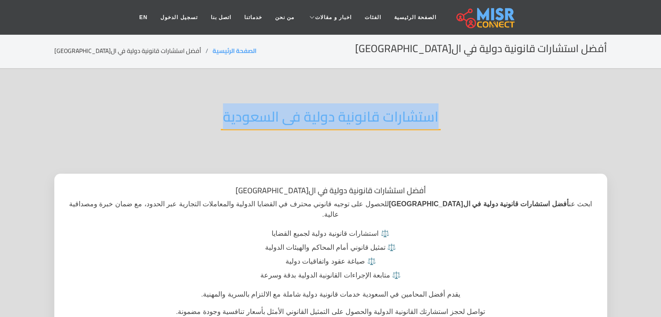
click at [280, 125] on h2 "استشارات قانونية دولية فى السعودية" at bounding box center [331, 119] width 220 height 22
copy div "استشارات قانونية دولية فى السعودية"
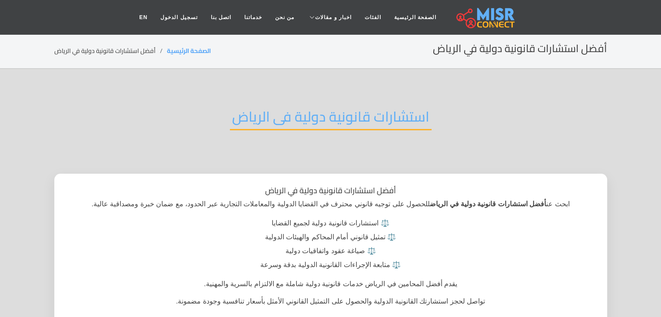
click at [307, 108] on h2 "استشارات قانونية دولية فى الرياض" at bounding box center [331, 119] width 202 height 22
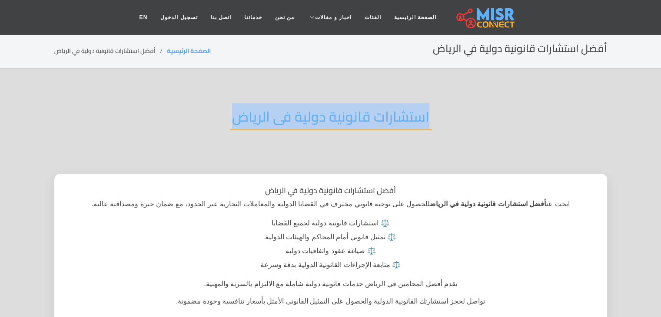
click at [307, 108] on h2 "استشارات قانونية دولية فى الرياض" at bounding box center [331, 119] width 202 height 22
copy div "استشارات قانونية دولية فى الرياض"
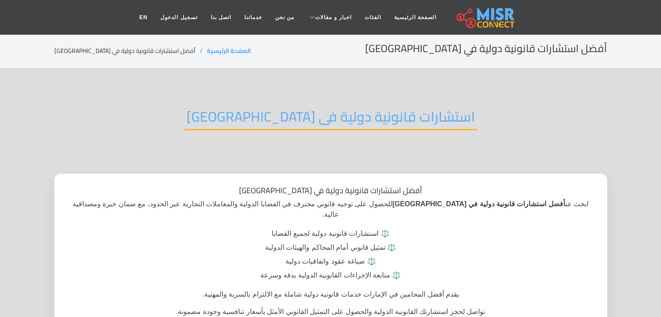
click at [275, 117] on h2 "استشارات قانونية دولية فى [GEOGRAPHIC_DATA]" at bounding box center [330, 119] width 293 height 22
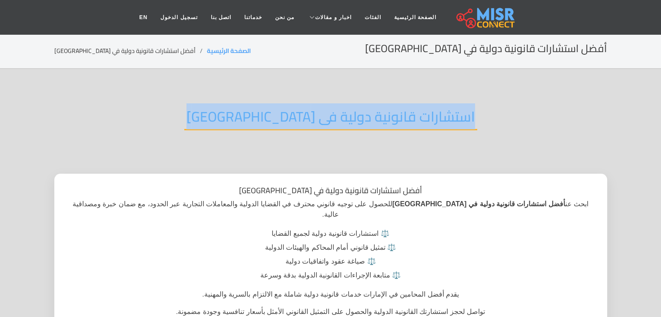
click at [275, 117] on h2 "استشارات قانونية دولية فى [GEOGRAPHIC_DATA]" at bounding box center [330, 119] width 293 height 22
copy div "استشارات قانونية دولية فى [GEOGRAPHIC_DATA]"
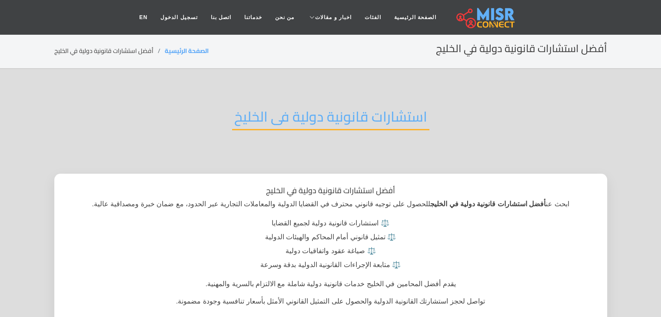
click at [290, 117] on h2 "استشارات قانونية دولية فى الخليخ" at bounding box center [330, 119] width 197 height 22
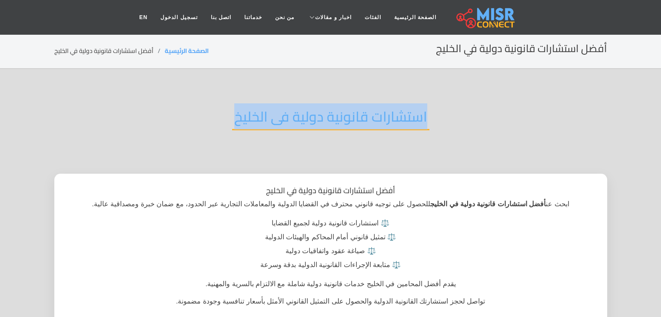
click at [290, 117] on h2 "استشارات قانونية دولية فى الخليخ" at bounding box center [330, 119] width 197 height 22
copy div "استشارات قانونية دولية فى الخليخ"
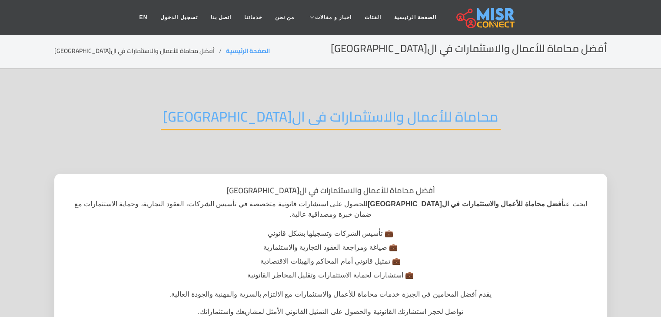
click at [362, 120] on h2 "محاماة للأعمال والاستثمارات فى ال[GEOGRAPHIC_DATA]" at bounding box center [331, 119] width 340 height 22
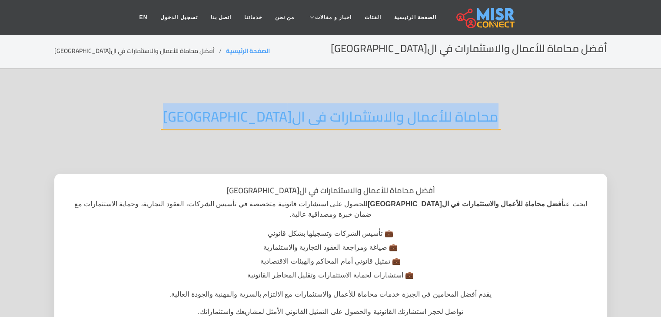
click at [362, 120] on h2 "محاماة للأعمال والاستثمارات فى ال[GEOGRAPHIC_DATA]" at bounding box center [331, 119] width 340 height 22
click at [362, 120] on h2 "محاماة للأعمال والاستثمارات فى الجيزة" at bounding box center [331, 119] width 340 height 22
copy div "محاماة للأعمال والاستثمارات فى الجيزة"
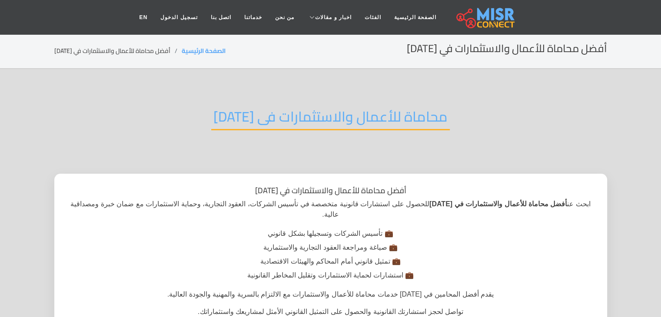
click at [351, 114] on h2 "محاماة للأعمال والاستثمارات فى [DATE]" at bounding box center [330, 119] width 239 height 22
click at [351, 114] on h2 "محاماة للأعمال والاستثمارات فى 6 اكتوبر" at bounding box center [330, 119] width 239 height 22
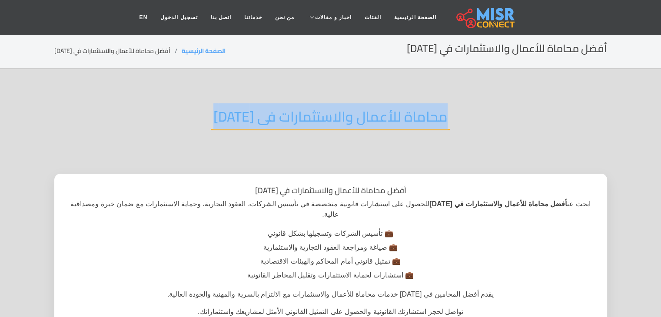
click at [351, 114] on h2 "محاماة للأعمال والاستثمارات فى 6 اكتوبر" at bounding box center [330, 119] width 239 height 22
copy div "محاماة للأعمال والاستثمارات فى 6 اكتوبر"
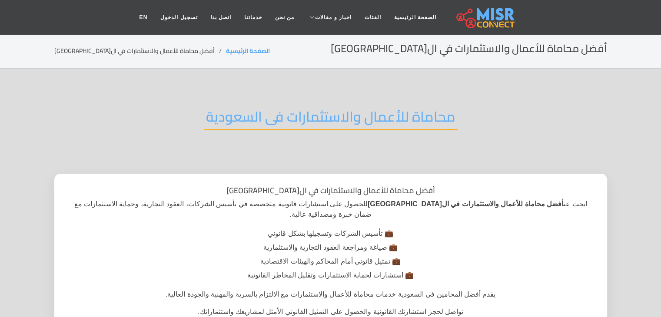
click at [323, 112] on h2 "محاماة للأعمال والاستثمارات فى السعودية" at bounding box center [331, 119] width 254 height 22
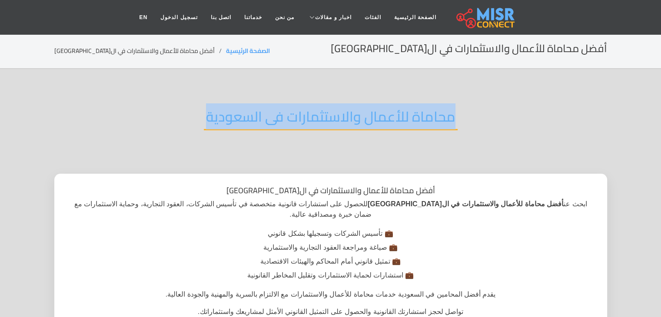
click at [323, 112] on h2 "محاماة للأعمال والاستثمارات فى السعودية" at bounding box center [331, 119] width 254 height 22
copy div "محاماة للأعمال والاستثمارات فى السعودية"
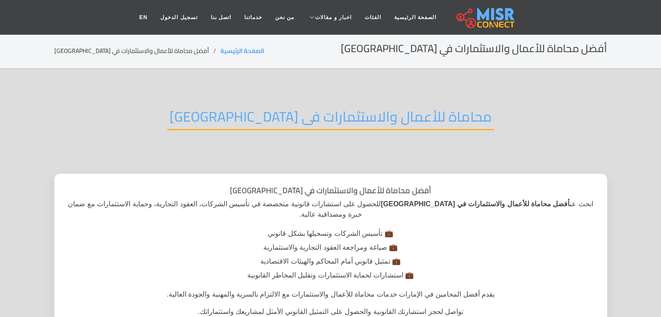
click at [331, 115] on h2 "محاماة للأعمال والاستثمارات فى [GEOGRAPHIC_DATA]" at bounding box center [330, 119] width 327 height 22
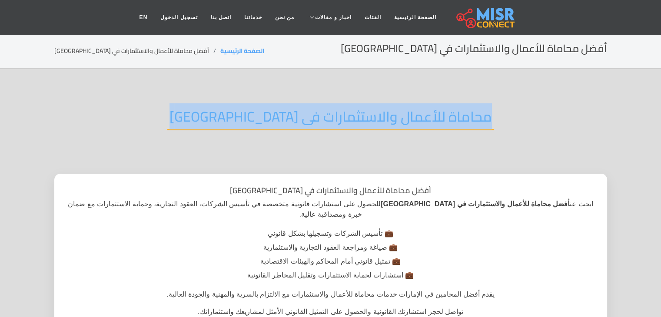
click at [331, 115] on h2 "محاماة للأعمال والاستثمارات فى [GEOGRAPHIC_DATA]" at bounding box center [330, 119] width 327 height 22
copy div "محاماة للأعمال والاستثمارات فى [GEOGRAPHIC_DATA]"
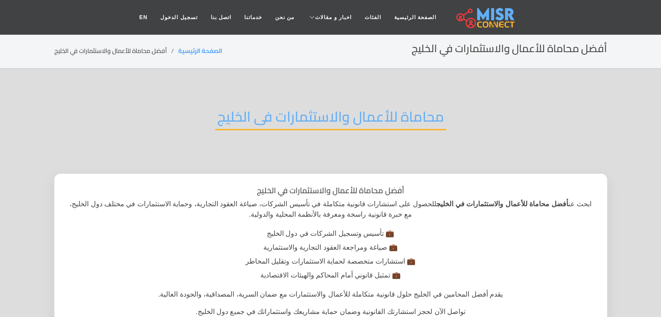
scroll to position [18, 0]
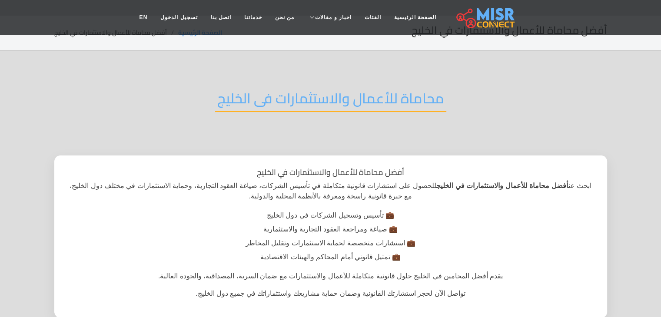
click at [318, 109] on h2 "محاماة للأعمال والاستثمارات فى الخليج" at bounding box center [330, 101] width 231 height 22
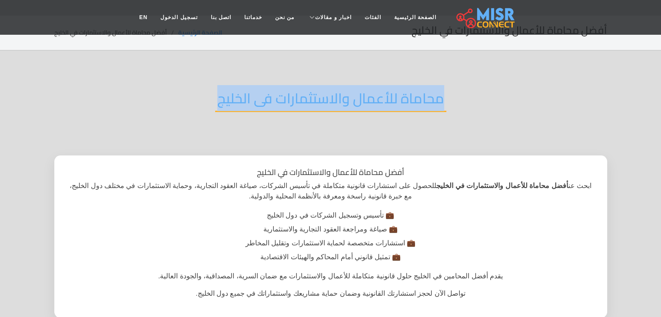
click at [318, 109] on h2 "محاماة للأعمال والاستثمارات فى الخليج" at bounding box center [330, 101] width 231 height 22
copy div "محاماة للأعمال والاستثمارات فى الخليج"
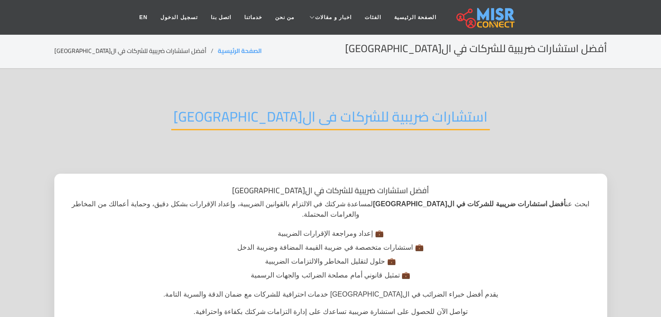
click at [295, 115] on h2 "استشارات ضريبية للشركات فى الجيزة" at bounding box center [330, 119] width 319 height 22
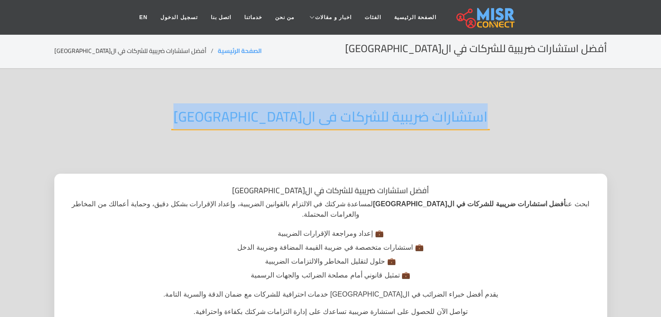
click at [295, 115] on h2 "استشارات ضريبية للشركات فى الجيزة" at bounding box center [330, 119] width 319 height 22
copy div "استشارات ضريبية للشركات فى الجيزة"
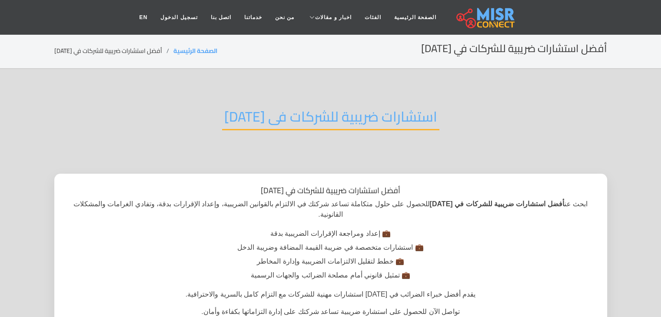
click at [334, 116] on h2 "استشارات ضريبية للشركات فى [DATE]" at bounding box center [330, 119] width 217 height 22
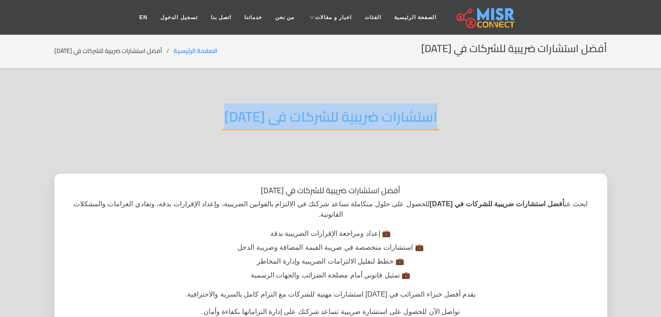
click at [334, 116] on h2 "استشارات ضريبية للشركات فى [DATE]" at bounding box center [330, 119] width 217 height 22
copy div "استشارات ضريبية للشركات فى [DATE]"
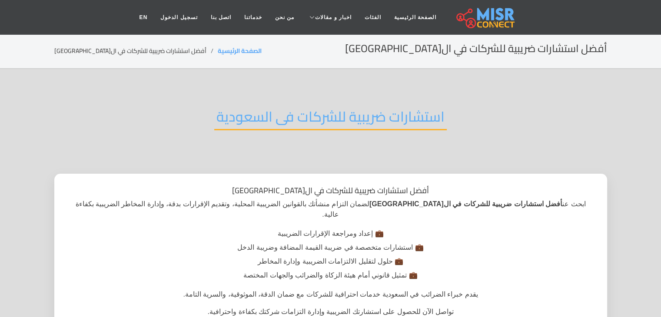
click at [280, 116] on h2 "استشارات ضريبية للشركات فى السعودية" at bounding box center [330, 119] width 232 height 22
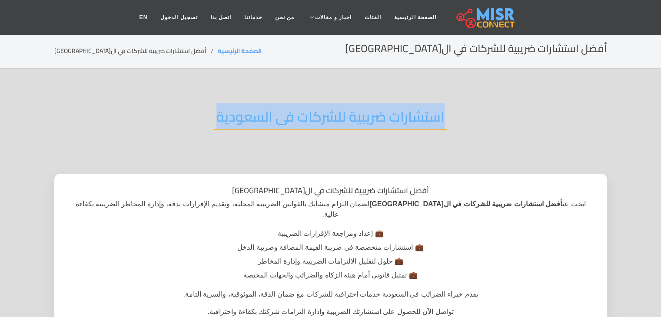
click at [280, 116] on h2 "استشارات ضريبية للشركات فى السعودية" at bounding box center [330, 119] width 232 height 22
copy div "استشارات ضريبية للشركات فى السعودية"
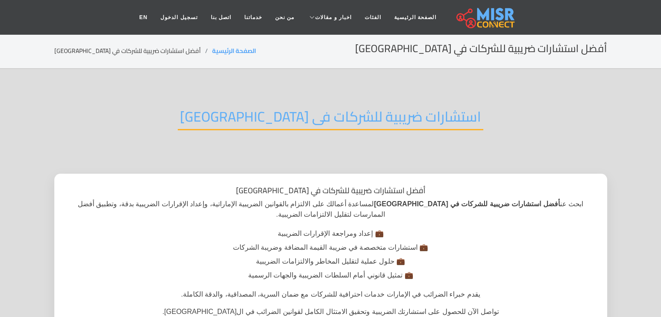
click at [286, 120] on h2 "استشارات ضريبية للشركات فى الامارات" at bounding box center [330, 119] width 305 height 22
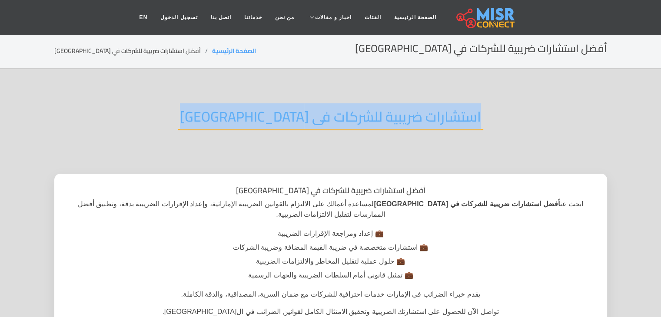
click at [286, 120] on h2 "استشارات ضريبية للشركات فى الامارات" at bounding box center [330, 119] width 305 height 22
copy div "استشارات ضريبية للشركات فى الامارات"
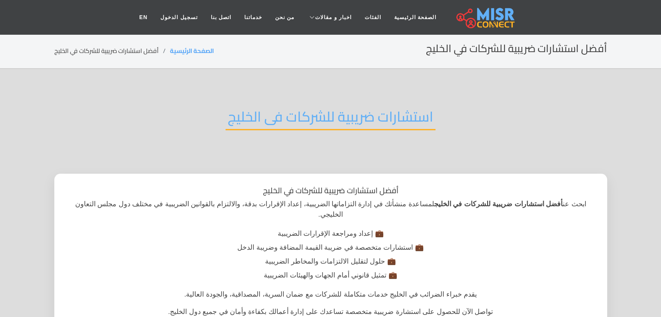
click at [279, 112] on h2 "استشارات ضريبية للشركات فى الخليج" at bounding box center [331, 119] width 210 height 22
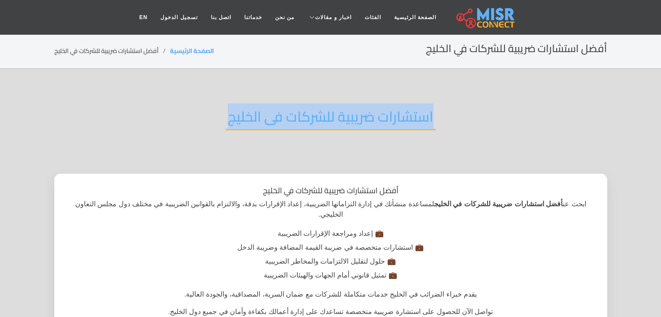
click at [279, 112] on h2 "استشارات ضريبية للشركات فى الخليج" at bounding box center [331, 119] width 210 height 22
copy div "استشارات ضريبية للشركات فى الخليج"
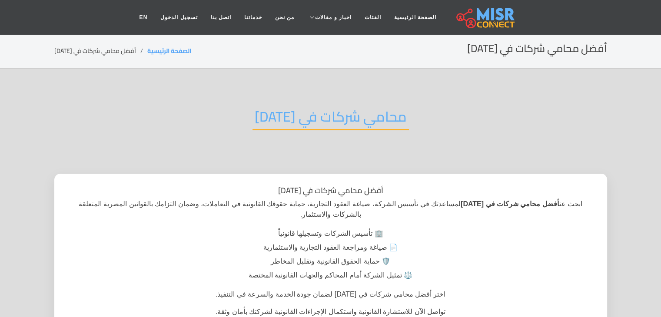
click at [295, 110] on h2 "محامي شركات في [DATE]" at bounding box center [330, 119] width 156 height 22
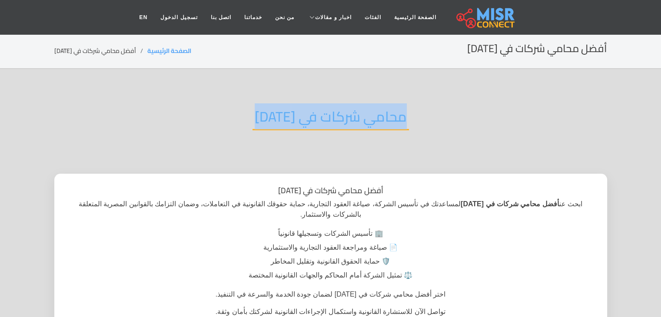
click at [295, 110] on h2 "محامي شركات في [DATE]" at bounding box center [330, 119] width 156 height 22
copy div "محامي شركات في [DATE]"
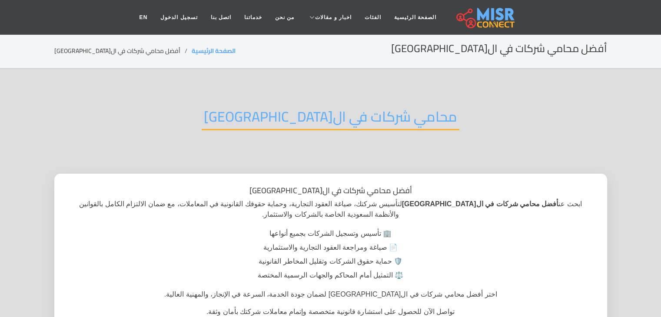
drag, startPoint x: 314, startPoint y: 127, endPoint x: 317, endPoint y: 113, distance: 15.2
click at [317, 113] on h2 "محامي شركات في السعودية" at bounding box center [331, 119] width 258 height 22
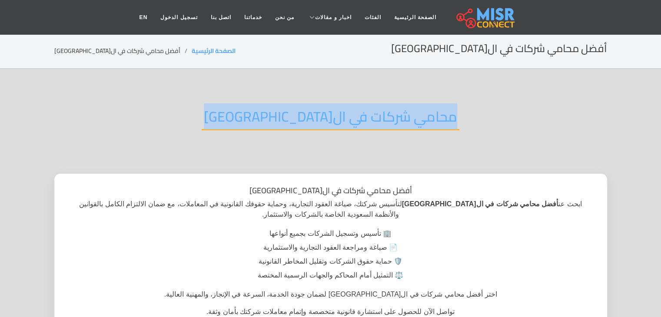
click at [317, 113] on h2 "محامي شركات في السعودية" at bounding box center [331, 119] width 258 height 22
copy div "محامي شركات في السعودية"
